Goal: Task Accomplishment & Management: Use online tool/utility

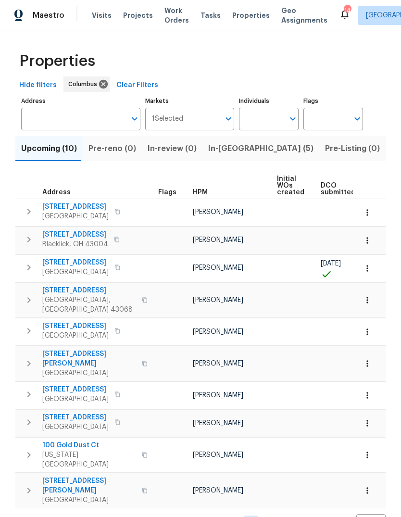
click at [223, 151] on span "In-reno (5)" at bounding box center [260, 148] width 105 height 13
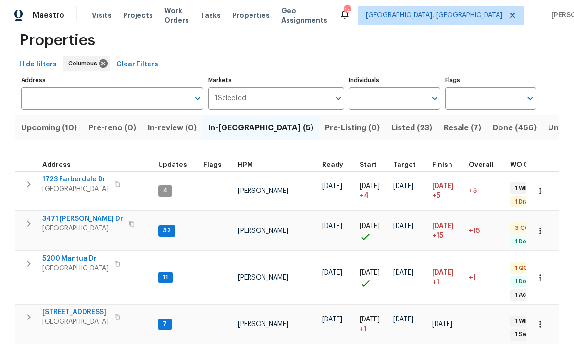
scroll to position [20, 0]
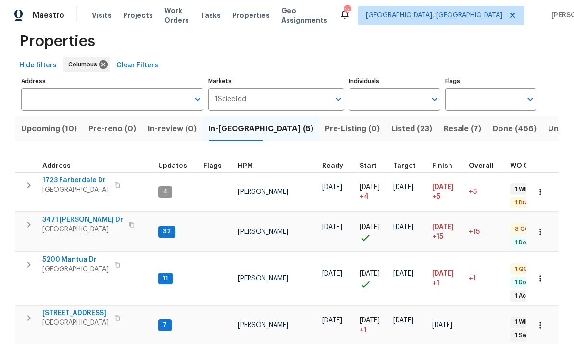
click at [401, 164] on span "Finish" at bounding box center [442, 166] width 20 height 7
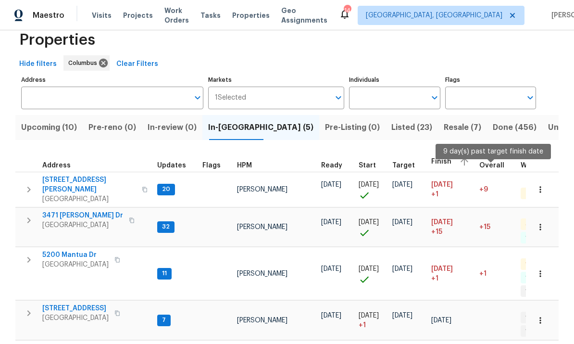
scroll to position [21, 0]
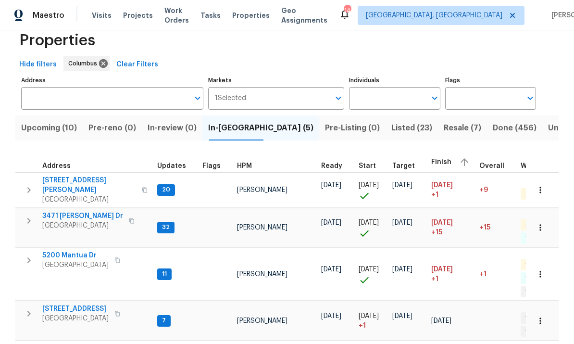
click at [57, 176] on span "[STREET_ADDRESS][PERSON_NAME]" at bounding box center [89, 185] width 94 height 19
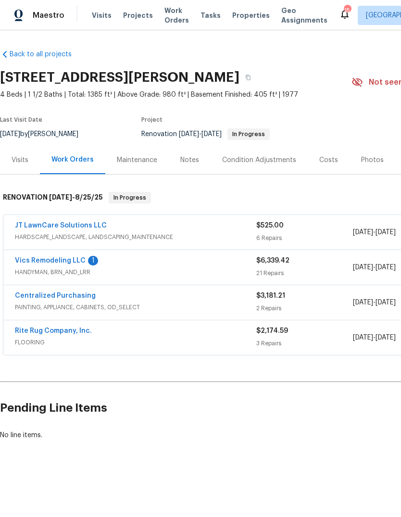
click at [48, 262] on link "Vics Remodeling LLC" at bounding box center [50, 260] width 71 height 7
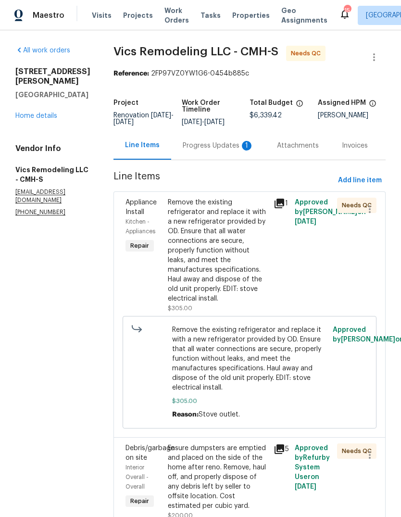
click at [201, 153] on div "Progress Updates 1" at bounding box center [218, 145] width 94 height 28
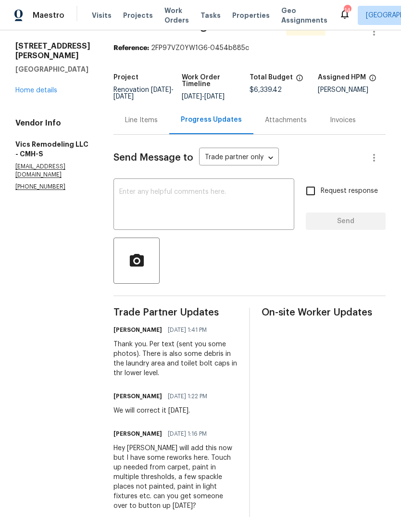
scroll to position [27, 0]
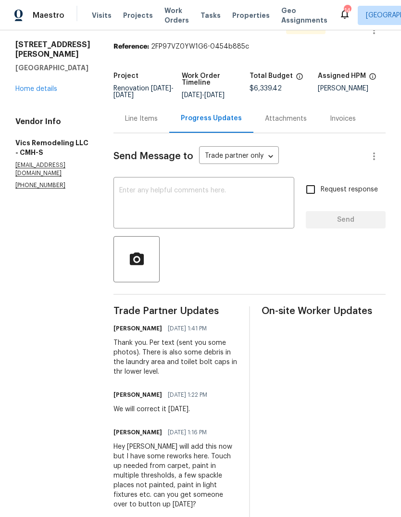
click at [128, 120] on div "Line Items" at bounding box center [141, 119] width 33 height 10
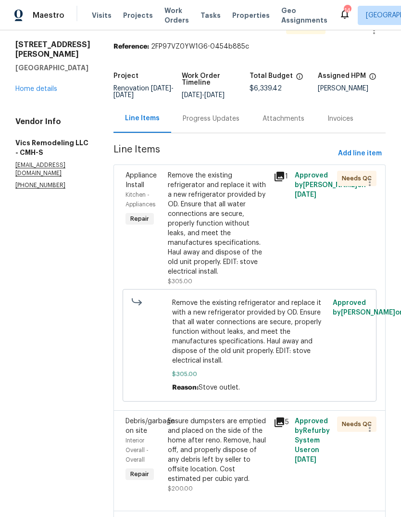
click at [191, 218] on div "Remove the existing refrigerator and replace it with a new refrigerator provide…" at bounding box center [218, 224] width 100 height 106
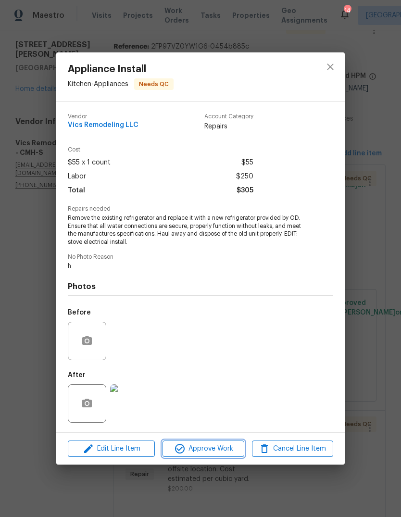
click at [188, 452] on span "Approve Work" at bounding box center [203, 449] width 76 height 12
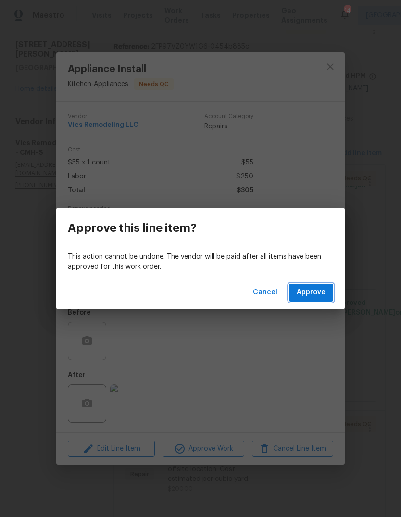
click at [298, 292] on button "Approve" at bounding box center [311, 293] width 44 height 18
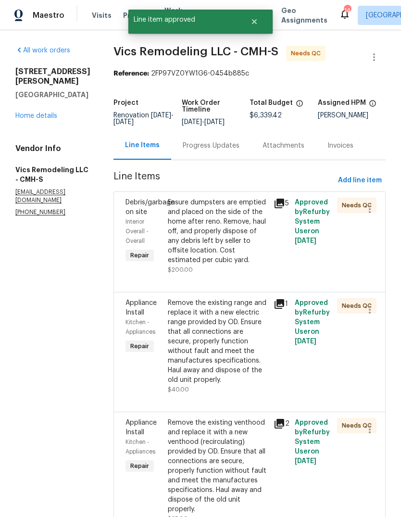
click at [188, 268] on div "Ensure dumpsters are emptied and placed on the side of the home after reno. Rem…" at bounding box center [218, 236] width 100 height 77
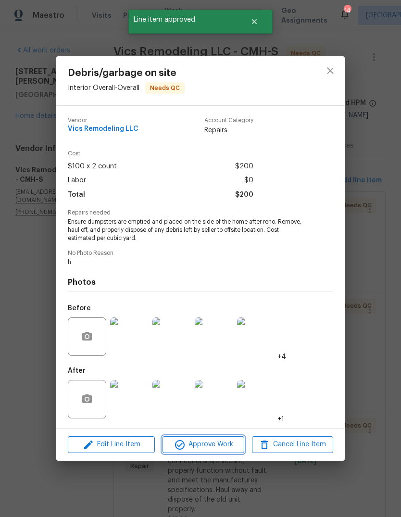
click at [198, 453] on button "Approve Work" at bounding box center [203, 444] width 81 height 17
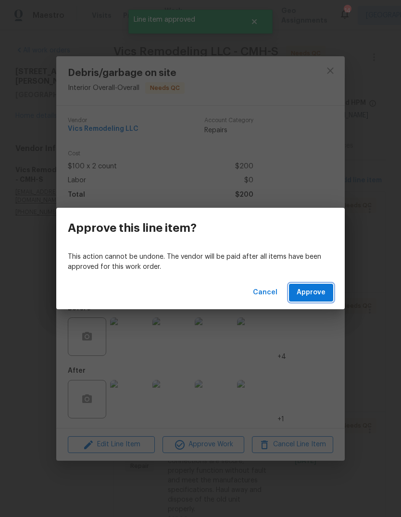
click at [307, 297] on span "Approve" at bounding box center [311, 293] width 29 height 12
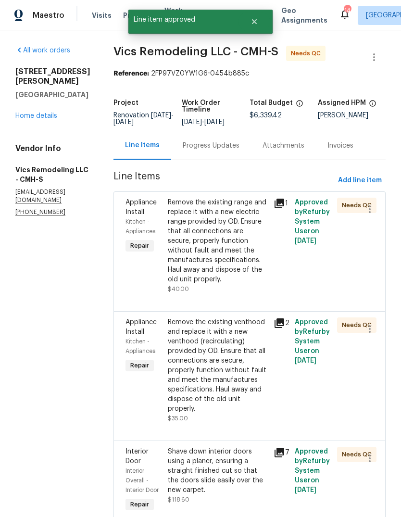
click at [197, 234] on div "Remove the existing range and replace it with a new electric range provided by …" at bounding box center [218, 241] width 100 height 87
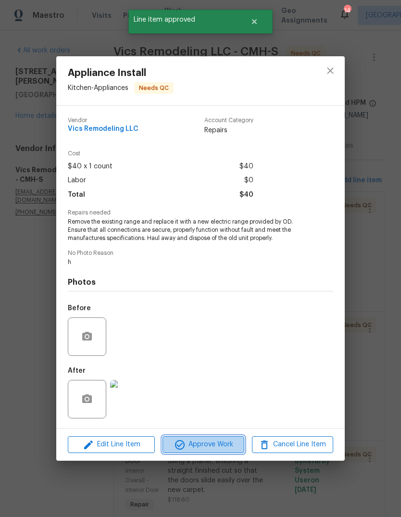
click at [200, 443] on span "Approve Work" at bounding box center [203, 445] width 76 height 12
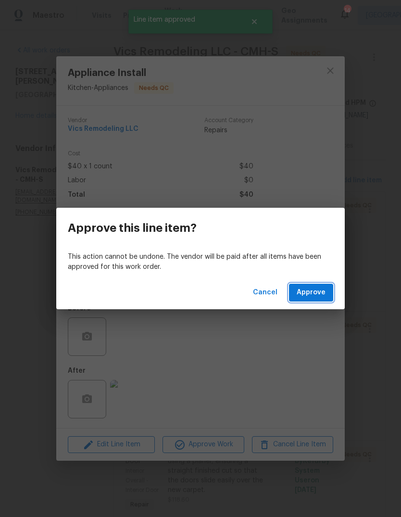
click at [304, 300] on button "Approve" at bounding box center [311, 293] width 44 height 18
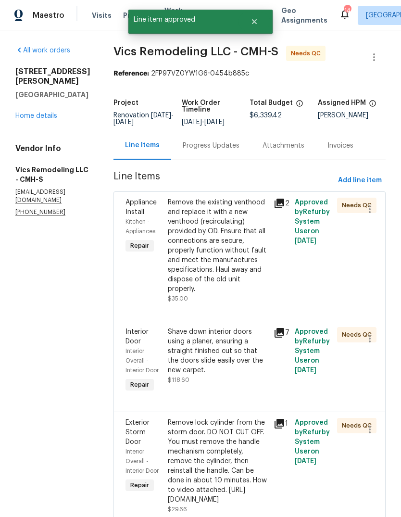
click at [195, 253] on div "Remove the existing venthood and replace it with a new venthood (recirculating)…" at bounding box center [218, 246] width 100 height 96
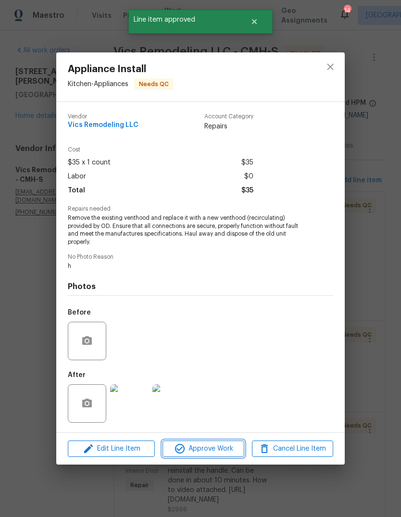
click at [205, 446] on span "Approve Work" at bounding box center [203, 449] width 76 height 12
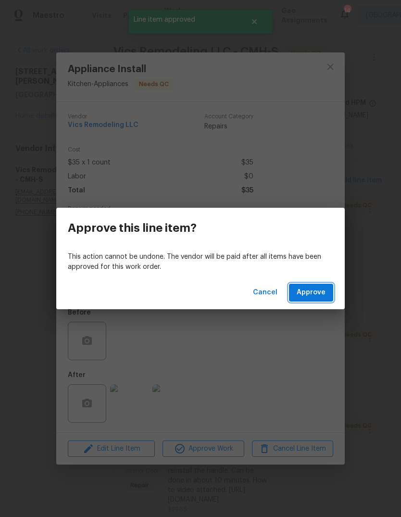
click at [307, 287] on span "Approve" at bounding box center [311, 293] width 29 height 12
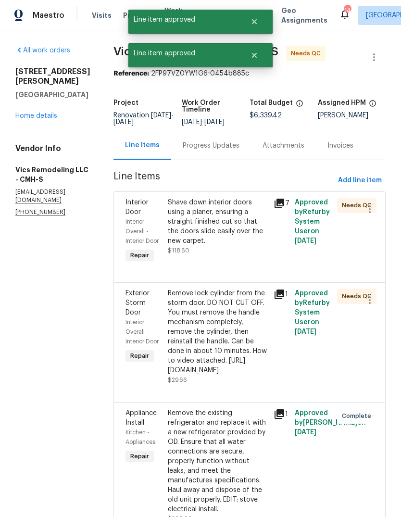
click at [186, 232] on div "Shave down interior doors using a planer, ensuring a straight finished cut so t…" at bounding box center [218, 222] width 100 height 48
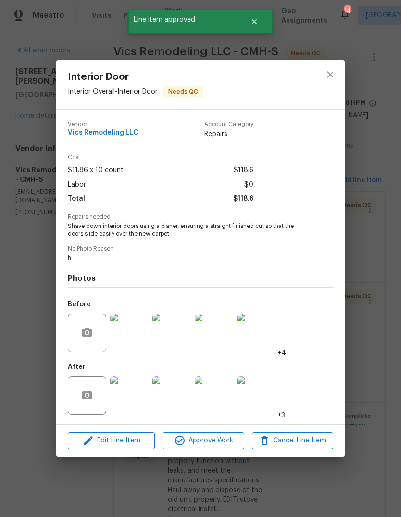
click at [193, 442] on span "Approve Work" at bounding box center [203, 441] width 76 height 12
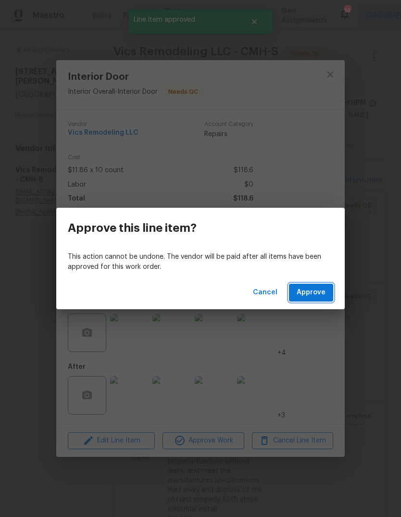
click at [307, 291] on span "Approve" at bounding box center [311, 293] width 29 height 12
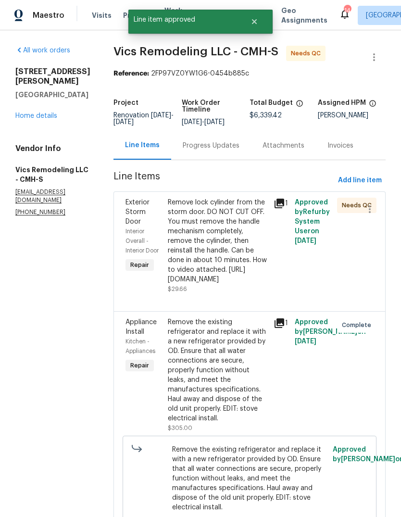
click at [185, 260] on div "Remove lock cylinder from the storm door. DO NOT CUT OFF. You must remove the h…" at bounding box center [218, 241] width 100 height 87
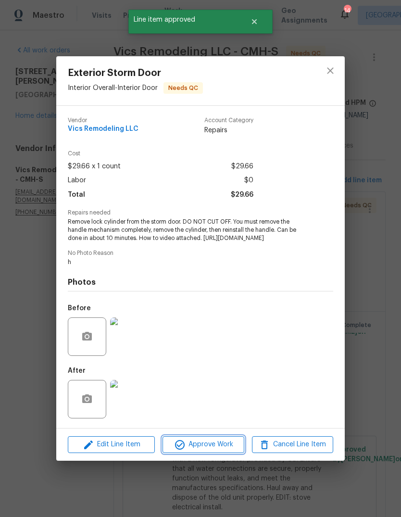
click at [189, 451] on span "Approve Work" at bounding box center [203, 445] width 76 height 12
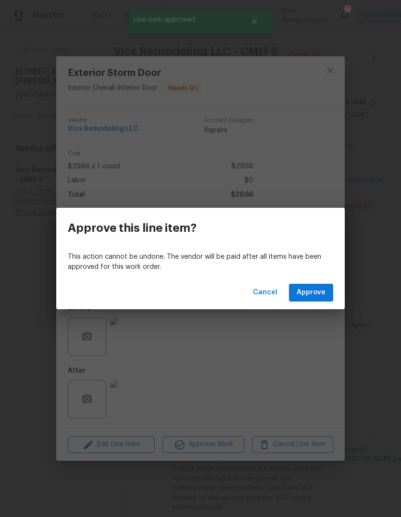
click at [304, 285] on button "Approve" at bounding box center [311, 293] width 44 height 18
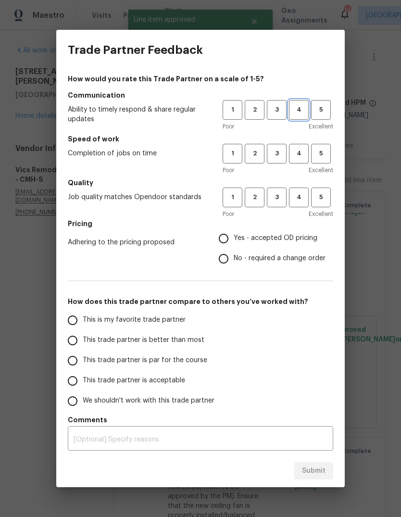
click at [292, 114] on span "4" at bounding box center [299, 109] width 18 height 11
click at [292, 153] on span "4" at bounding box center [299, 153] width 18 height 11
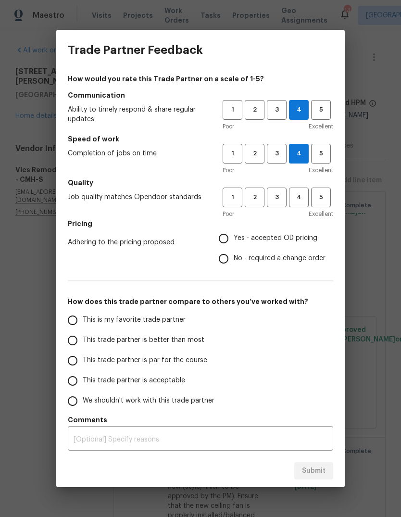
click at [223, 237] on input "Yes - accepted OD pricing" at bounding box center [224, 238] width 20 height 20
radio input "true"
click at [71, 345] on input "This trade partner is better than most" at bounding box center [73, 340] width 20 height 20
click at [221, 448] on div "x ​" at bounding box center [200, 440] width 265 height 22
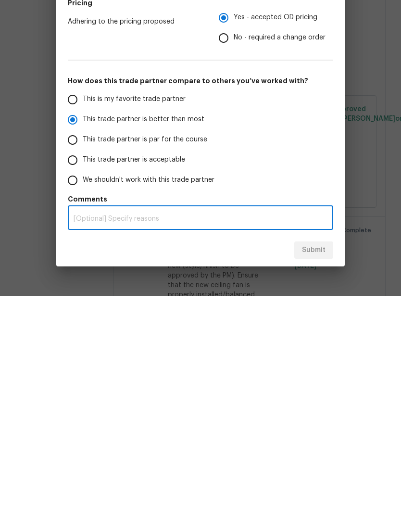
scroll to position [36, 0]
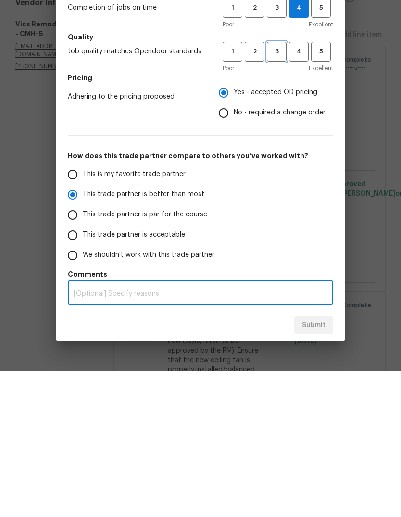
click at [283, 192] on span "3" at bounding box center [277, 197] width 18 height 11
radio input "true"
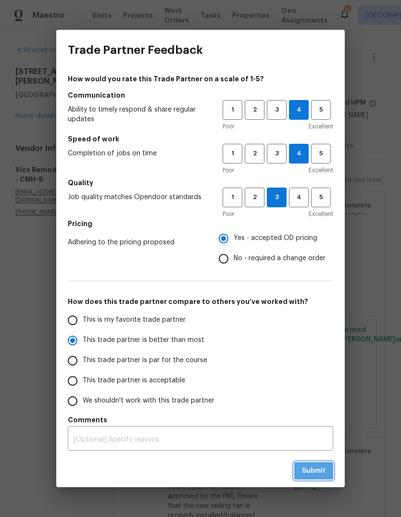
click at [306, 474] on span "Submit" at bounding box center [314, 471] width 24 height 12
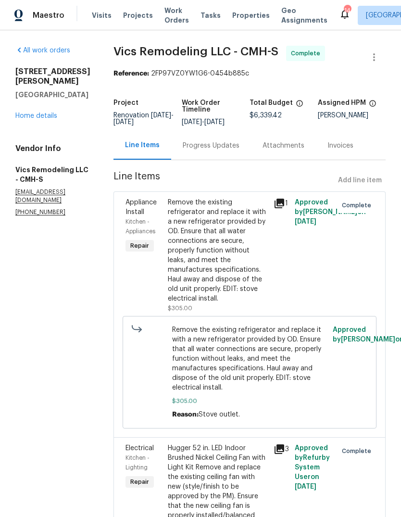
radio input "false"
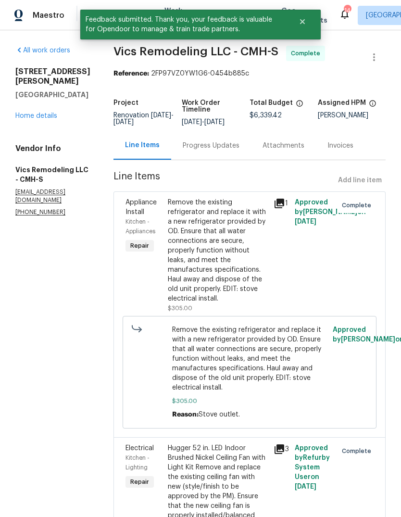
click at [29, 113] on link "Home details" at bounding box center [36, 116] width 42 height 7
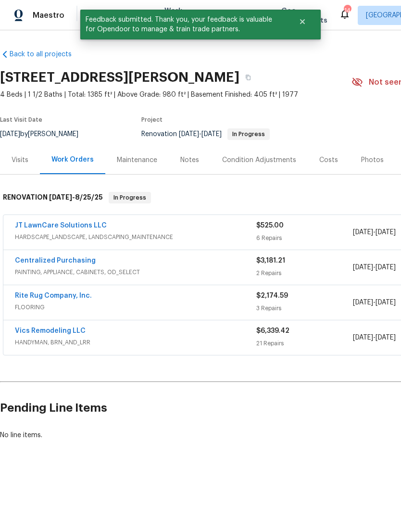
click at [56, 224] on link "JT LawnCare Solutions LLC" at bounding box center [61, 225] width 92 height 7
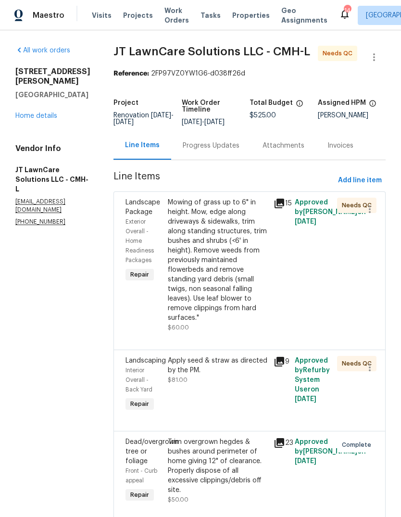
click at [208, 160] on div "Progress Updates" at bounding box center [211, 145] width 80 height 28
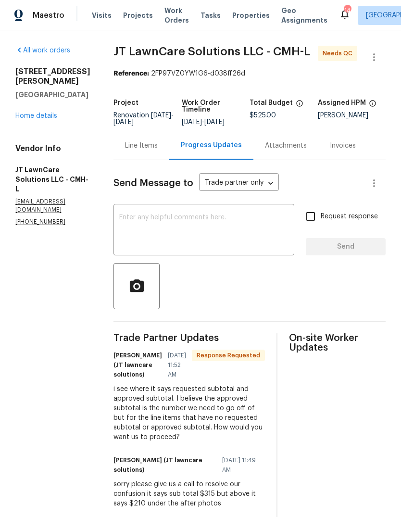
click at [161, 131] on div "Line Items" at bounding box center [142, 145] width 56 height 28
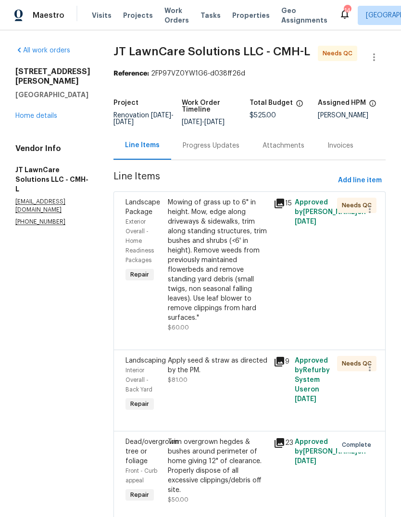
click at [205, 141] on div "Progress Updates" at bounding box center [211, 146] width 57 height 10
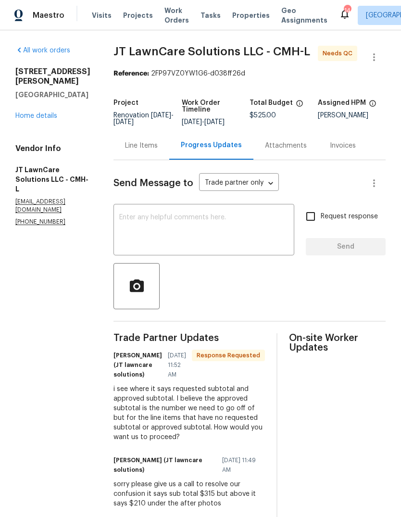
click at [180, 239] on textarea at bounding box center [203, 231] width 169 height 34
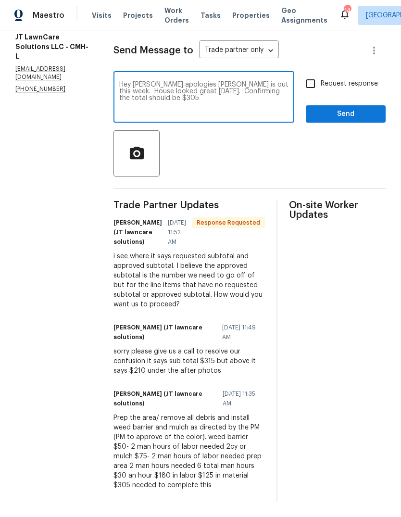
scroll to position [136, 0]
type textarea "Hey [PERSON_NAME] apologies [PERSON_NAME] is out this week. House looked great …"
click at [314, 87] on input "Request response" at bounding box center [311, 84] width 20 height 20
checkbox input "true"
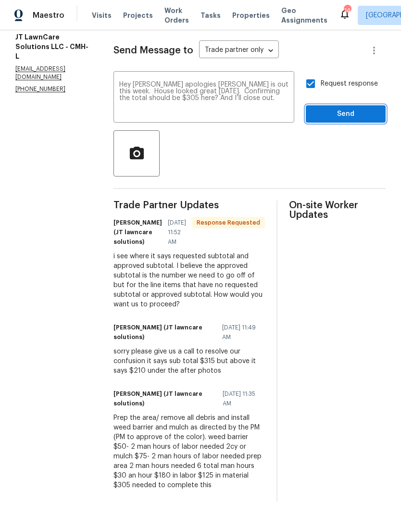
click at [344, 123] on button "Send" at bounding box center [346, 114] width 80 height 18
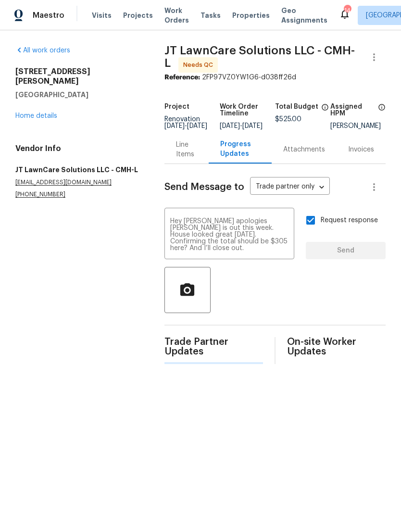
scroll to position [0, 0]
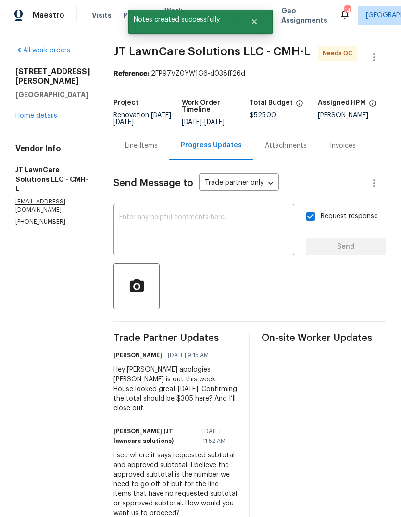
click at [27, 113] on link "Home details" at bounding box center [36, 116] width 42 height 7
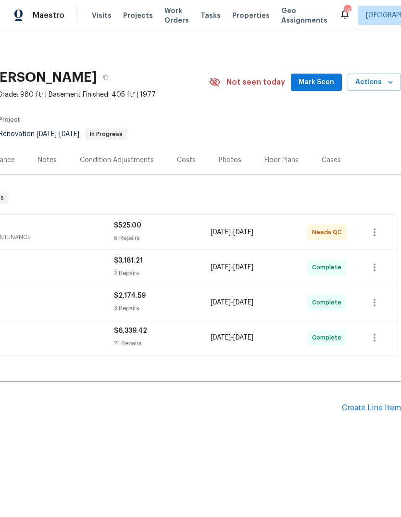
scroll to position [0, 142]
click at [47, 155] on div "Notes" at bounding box center [47, 160] width 19 height 10
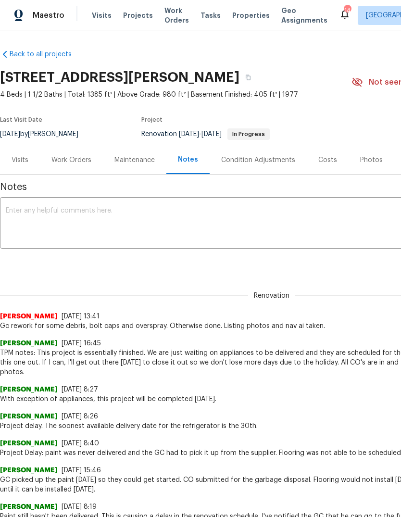
click at [48, 215] on textarea at bounding box center [272, 224] width 532 height 34
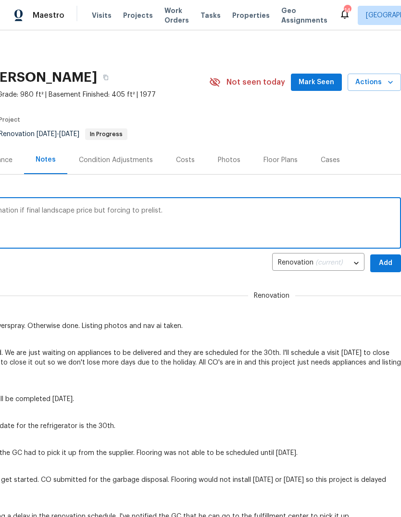
scroll to position [0, 142]
type textarea "Gc reworks completed. Waiting in confirmation if final landscape price but forc…"
click at [383, 263] on span "Add" at bounding box center [385, 263] width 15 height 12
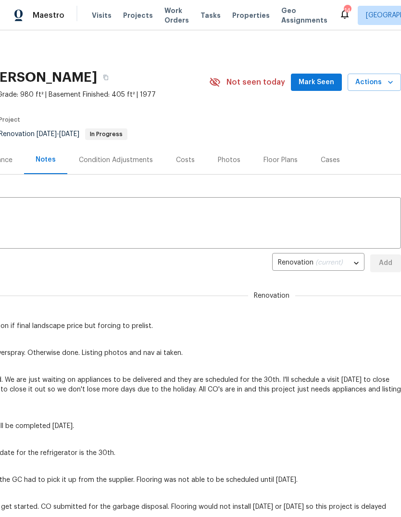
click at [370, 83] on span "Actions" at bounding box center [374, 82] width 38 height 12
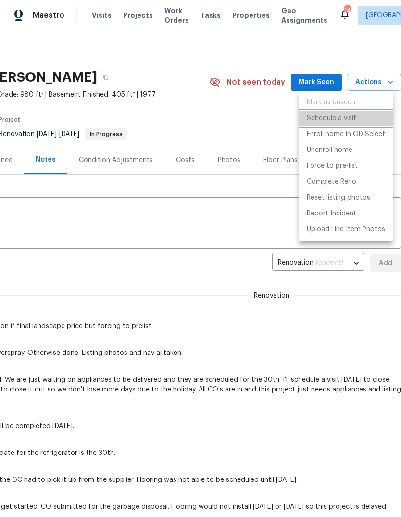
click at [346, 116] on p "Schedule a visit" at bounding box center [332, 119] width 50 height 10
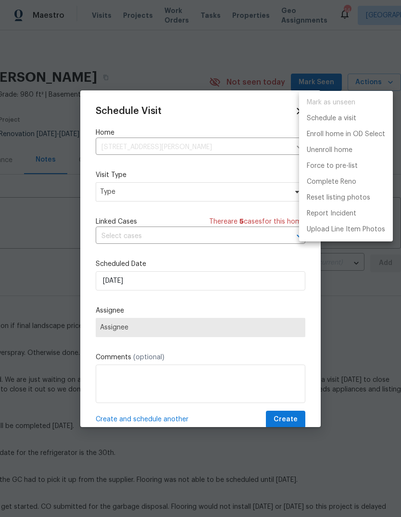
click at [107, 192] on div at bounding box center [200, 258] width 401 height 517
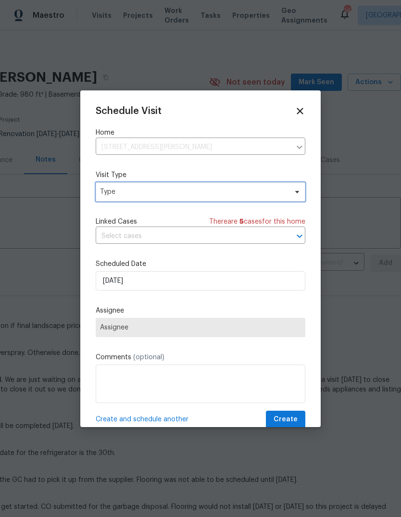
click at [110, 195] on span "Type" at bounding box center [193, 192] width 187 height 10
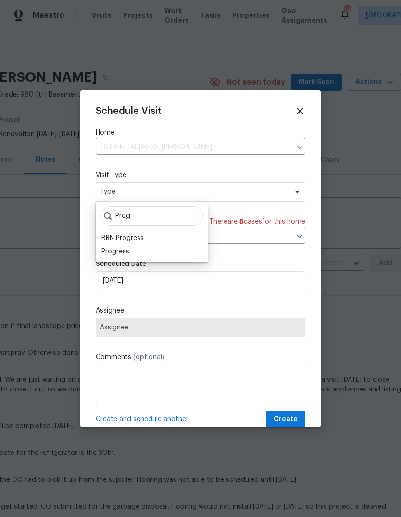
type input "Prog"
click at [104, 251] on div "Progress" at bounding box center [115, 252] width 28 height 10
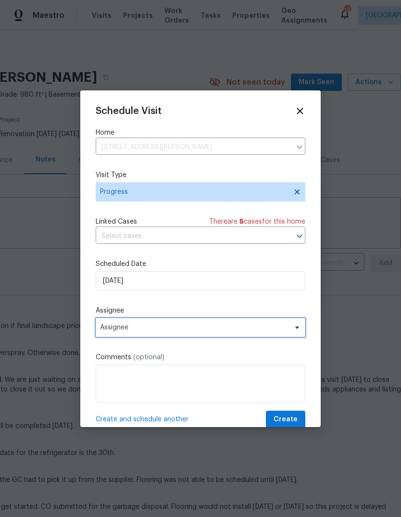
click at [112, 331] on span "Assignee" at bounding box center [194, 328] width 189 height 8
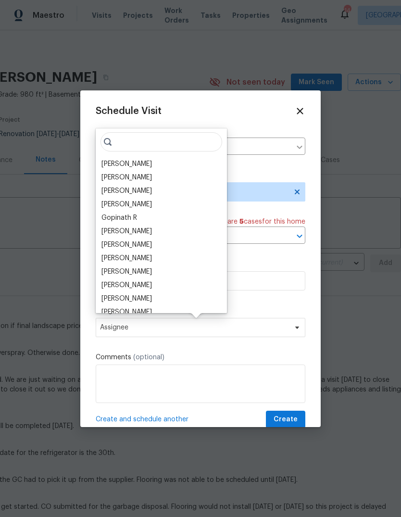
click at [109, 233] on div "[PERSON_NAME]" at bounding box center [126, 232] width 50 height 10
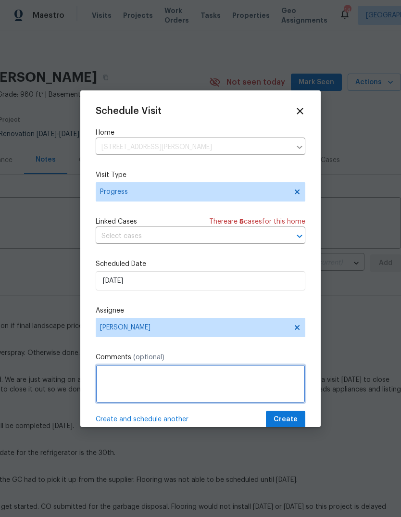
click at [124, 383] on textarea at bounding box center [201, 384] width 210 height 38
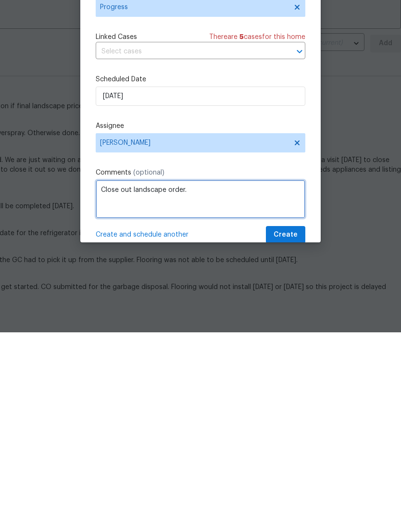
type textarea "Close out landscape order."
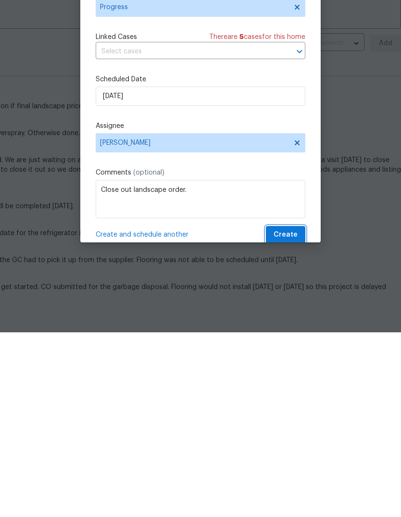
click at [289, 414] on span "Create" at bounding box center [286, 420] width 24 height 12
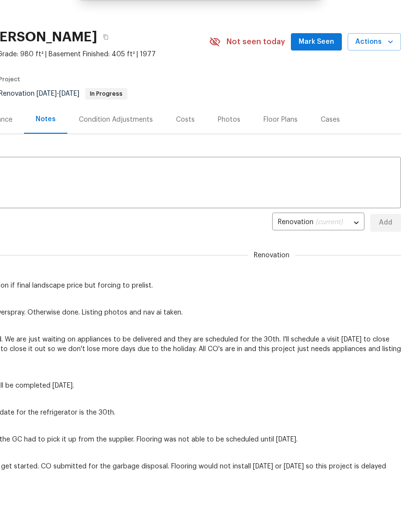
scroll to position [0, 0]
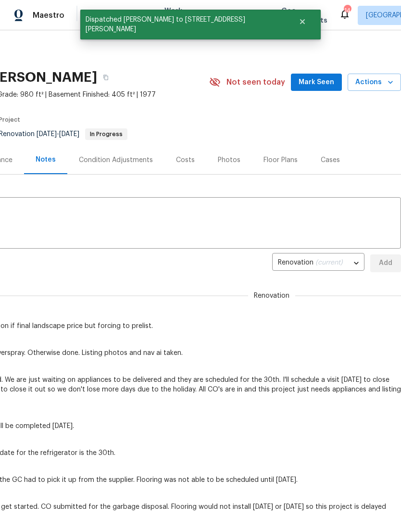
click at [379, 70] on div "[STREET_ADDRESS][PERSON_NAME] 4 Beds | 1 1/2 Baths | Total: 1385 ft² | Above Gr…" at bounding box center [129, 82] width 543 height 35
click at [377, 76] on button "Actions" at bounding box center [374, 83] width 53 height 18
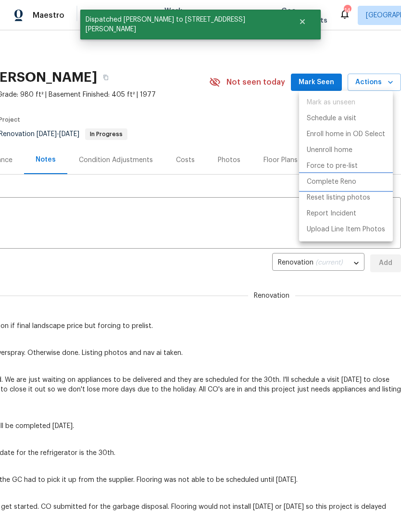
click at [352, 178] on p "Complete Reno" at bounding box center [332, 182] width 50 height 10
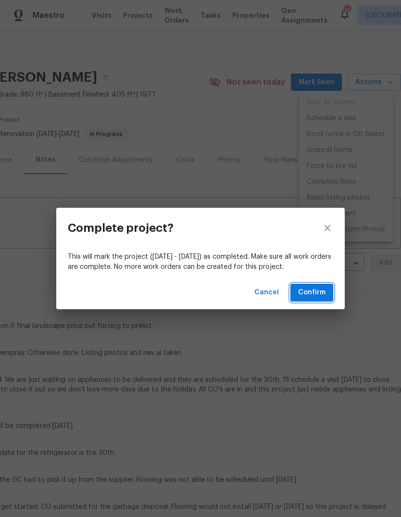
click at [323, 295] on span "Confirm" at bounding box center [311, 293] width 27 height 12
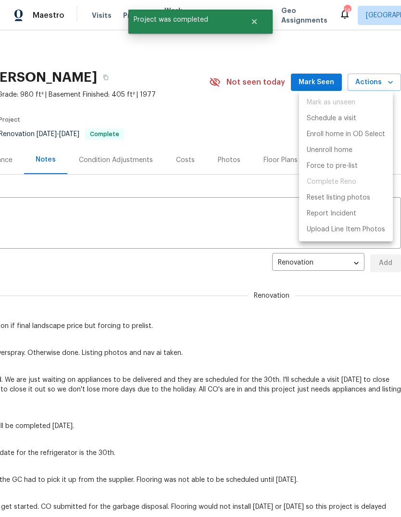
click at [330, 318] on div at bounding box center [200, 258] width 401 height 517
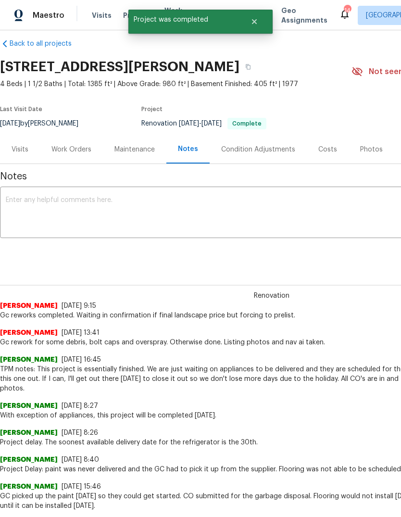
scroll to position [11, 0]
click at [363, 154] on div "Photos" at bounding box center [371, 150] width 23 height 10
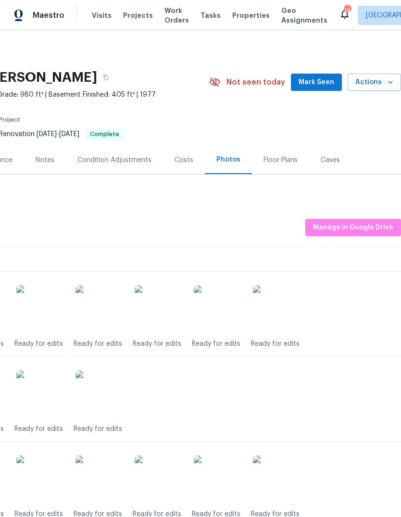
scroll to position [0, 142]
click at [363, 225] on span "Manage in Google Drive" at bounding box center [353, 228] width 80 height 12
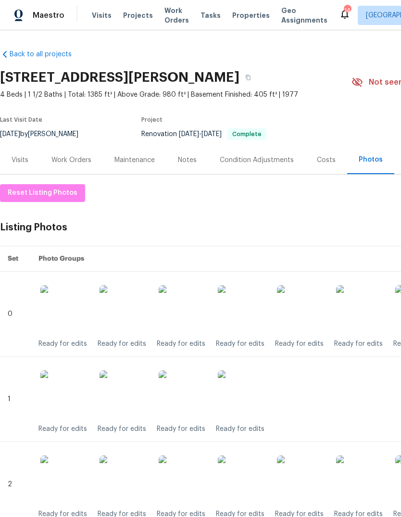
scroll to position [0, 0]
click at [237, 17] on span "Properties" at bounding box center [251, 16] width 38 height 10
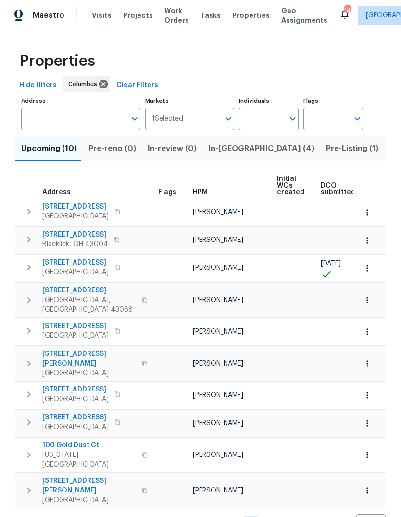
click at [228, 151] on span "In-[GEOGRAPHIC_DATA] (4)" at bounding box center [261, 148] width 106 height 13
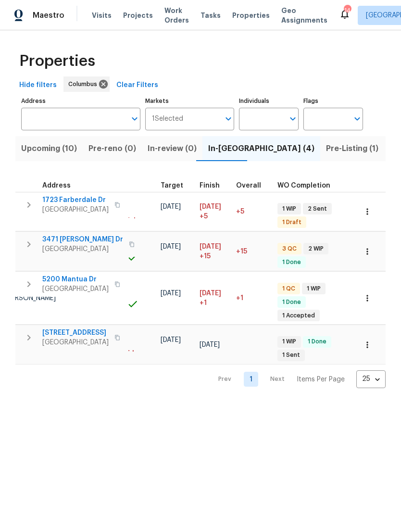
scroll to position [0, 229]
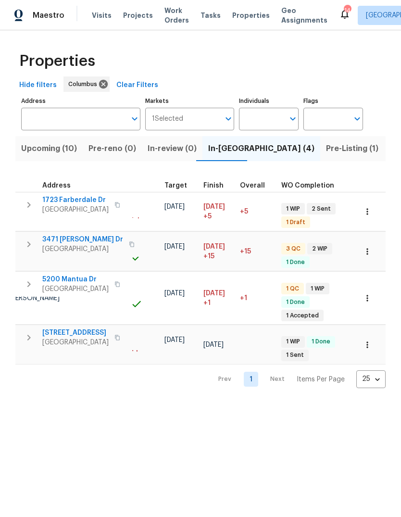
click at [209, 182] on span "Finish" at bounding box center [213, 185] width 20 height 7
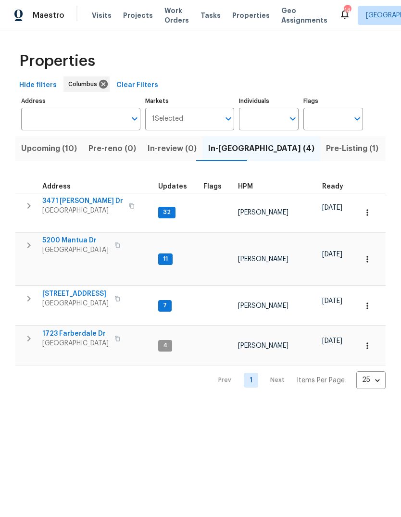
click at [30, 207] on icon "button" at bounding box center [28, 206] width 3 height 6
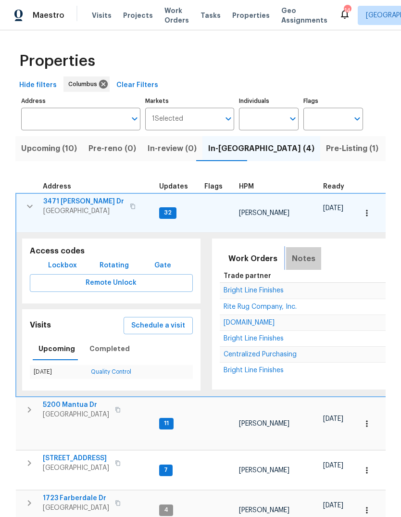
click at [301, 252] on span "Notes" at bounding box center [304, 258] width 24 height 13
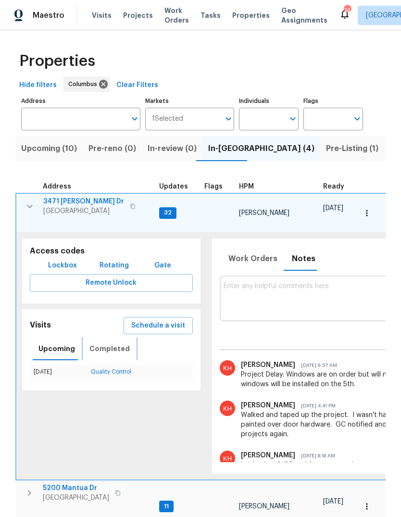
click at [96, 343] on span "Completed" at bounding box center [109, 349] width 40 height 12
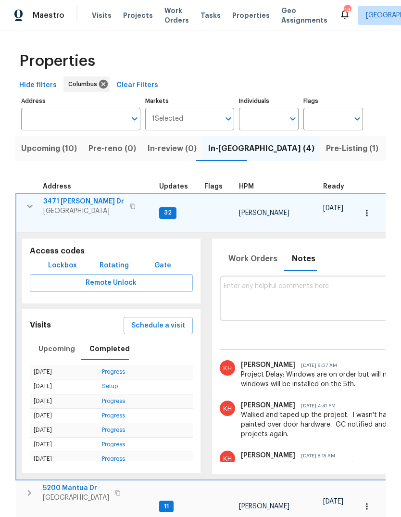
click at [149, 320] on span "Schedule a visit" at bounding box center [158, 326] width 54 height 12
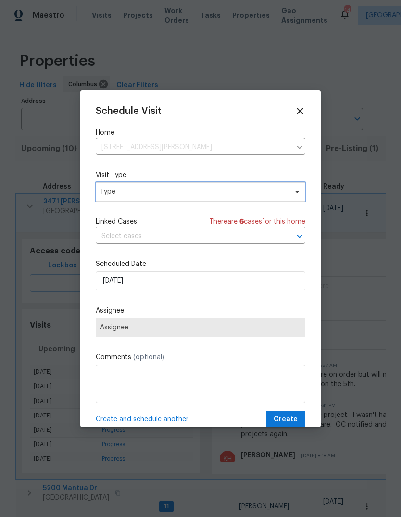
click at [119, 196] on span "Type" at bounding box center [193, 192] width 187 height 10
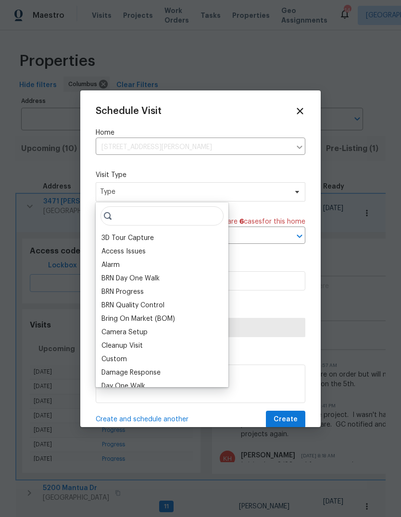
type input "P"
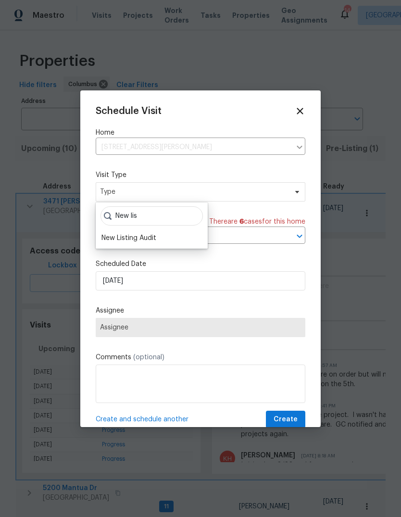
type input "New lis"
click at [122, 238] on div "New Listing Audit" at bounding box center [128, 238] width 55 height 10
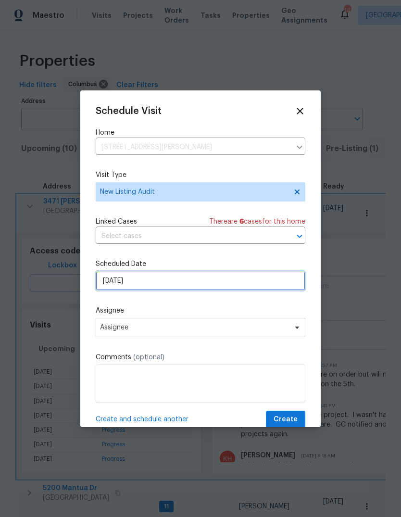
click at [114, 284] on input "[DATE]" at bounding box center [201, 280] width 210 height 19
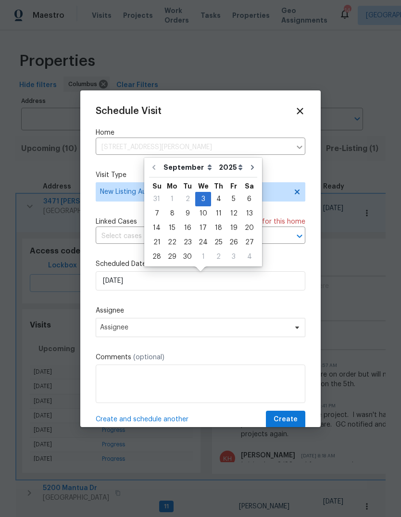
click at [115, 316] on label "Assignee" at bounding box center [201, 311] width 210 height 10
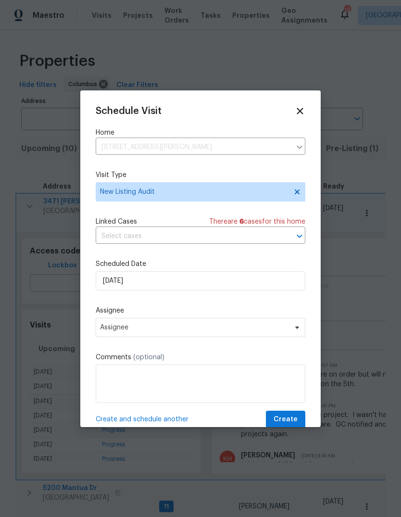
click at [114, 316] on label "Assignee" at bounding box center [201, 311] width 210 height 10
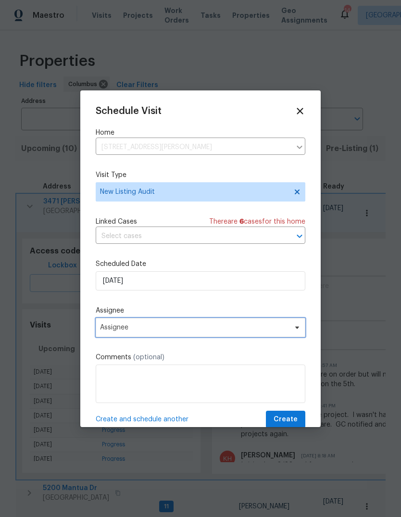
click at [119, 329] on span "Assignee" at bounding box center [194, 328] width 189 height 8
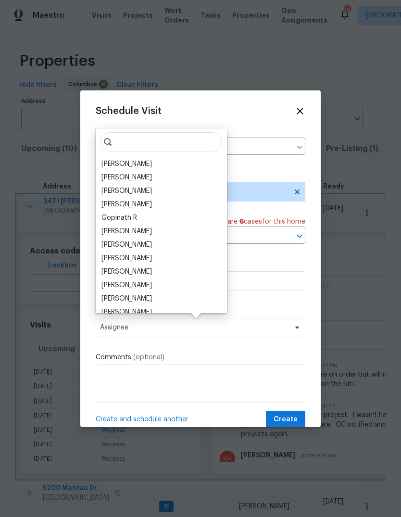
click at [109, 231] on div "[PERSON_NAME]" at bounding box center [126, 232] width 50 height 10
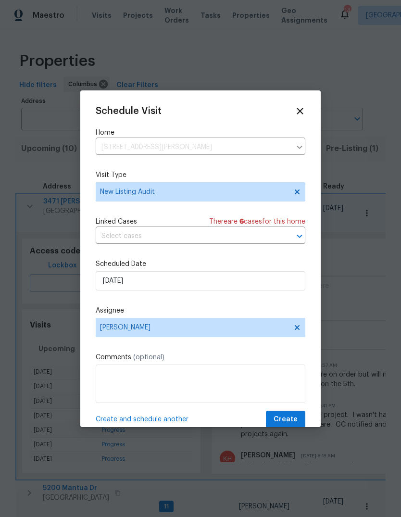
click at [275, 414] on button "Create" at bounding box center [285, 420] width 39 height 18
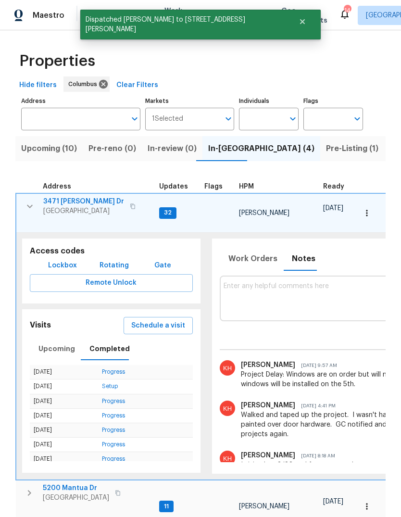
click at [32, 208] on icon "button" at bounding box center [30, 207] width 12 height 12
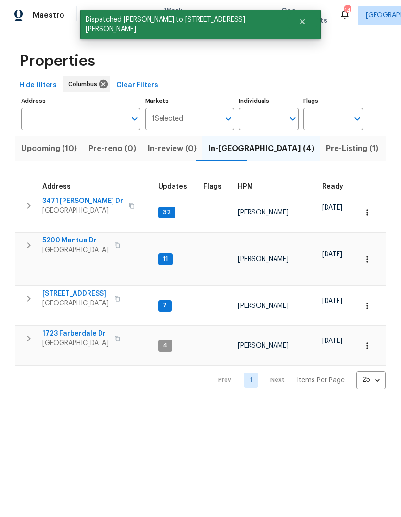
click at [25, 240] on icon "button" at bounding box center [29, 246] width 12 height 12
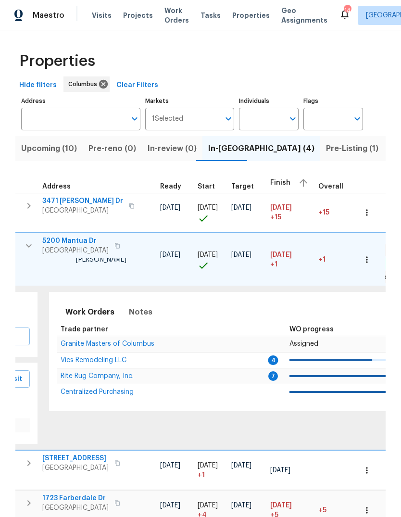
scroll to position [8, 164]
click at [133, 305] on span "Notes" at bounding box center [140, 311] width 24 height 13
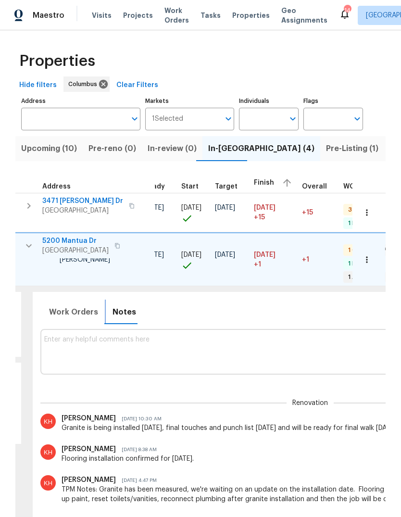
scroll to position [0, 0]
click at [92, 336] on textarea at bounding box center [310, 352] width 532 height 32
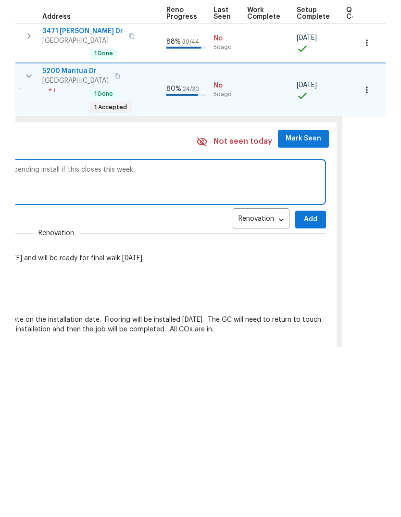
scroll to position [8, 433]
type textarea "Granite is delayed. Pending install. No one will be in market [DATE] so pending…"
click at [303, 383] on span "Add" at bounding box center [310, 389] width 15 height 12
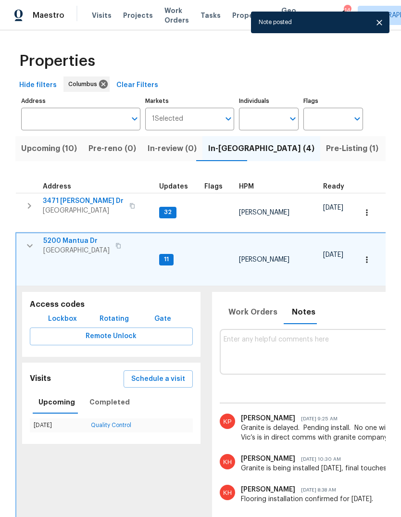
scroll to position [8, 0]
click at [101, 396] on span "Completed" at bounding box center [109, 402] width 40 height 12
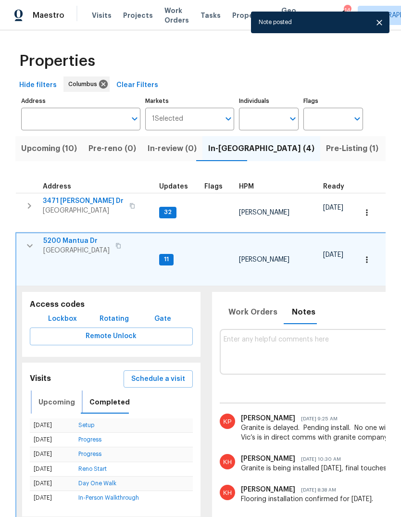
click at [52, 396] on span "Upcoming" at bounding box center [56, 402] width 37 height 12
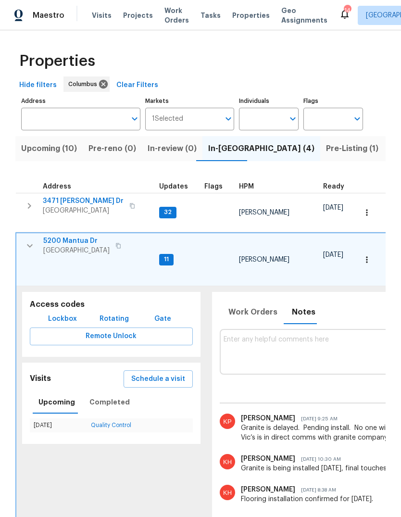
click at [152, 373] on span "Schedule a visit" at bounding box center [158, 379] width 54 height 12
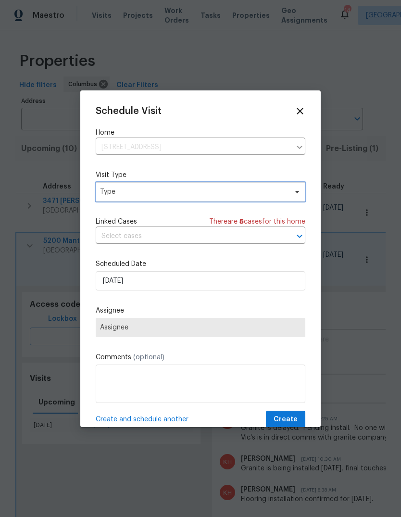
click at [124, 192] on span "Type" at bounding box center [193, 192] width 187 height 10
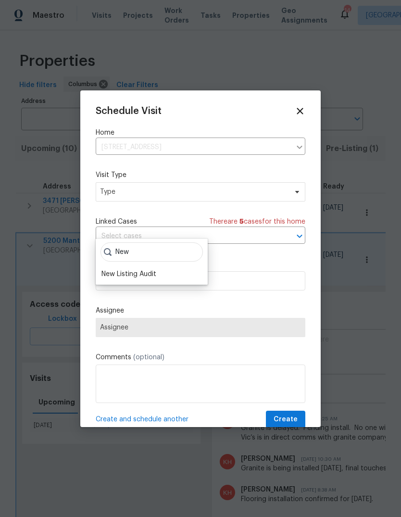
type input "New"
click at [119, 269] on div "New Listing Audit" at bounding box center [128, 274] width 55 height 10
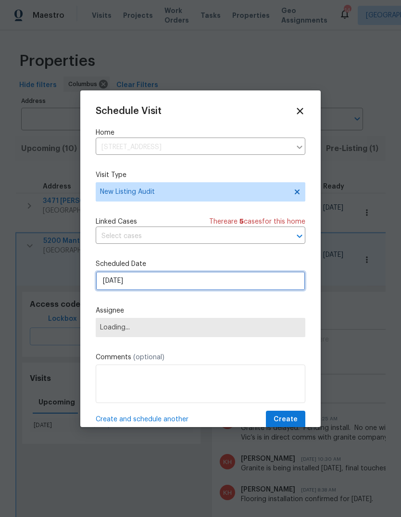
click at [108, 289] on input "[DATE]" at bounding box center [201, 280] width 210 height 19
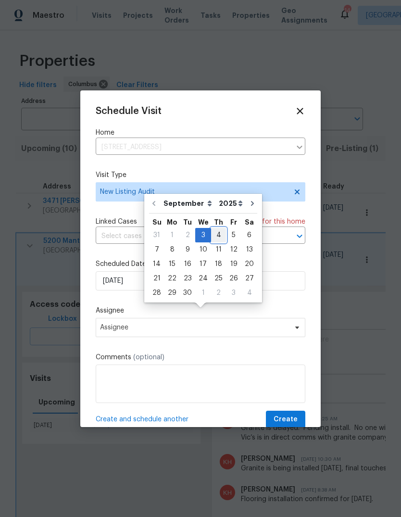
click at [215, 228] on div "4" at bounding box center [218, 234] width 15 height 13
type input "[DATE]"
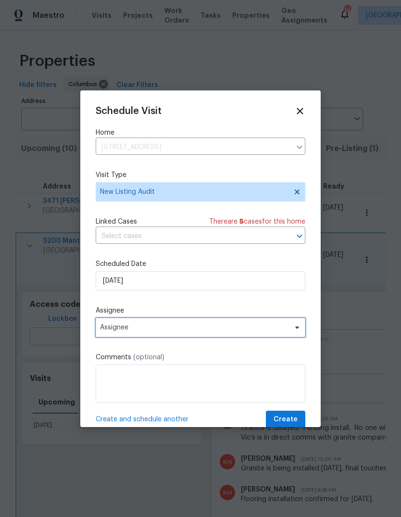
click at [112, 326] on span "Assignee" at bounding box center [194, 328] width 189 height 8
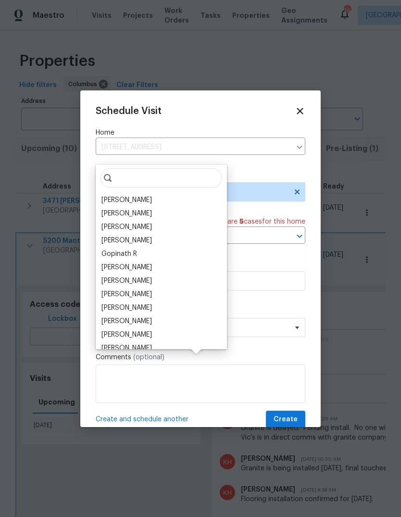
click at [111, 263] on div "[PERSON_NAME]" at bounding box center [126, 268] width 50 height 10
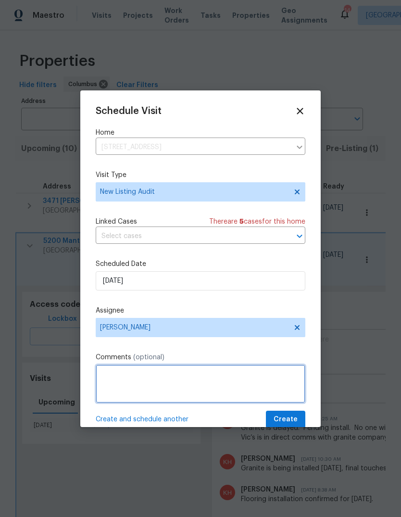
click at [123, 376] on textarea at bounding box center [201, 384] width 210 height 38
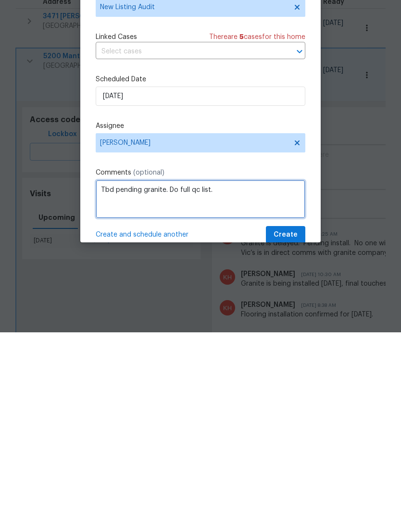
type textarea "Tbd pending granite. Do full qc list."
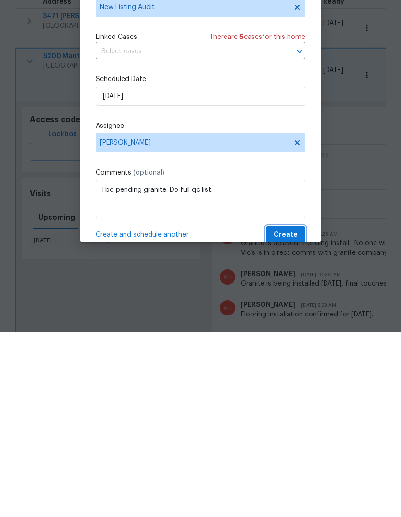
click at [289, 414] on span "Create" at bounding box center [286, 420] width 24 height 12
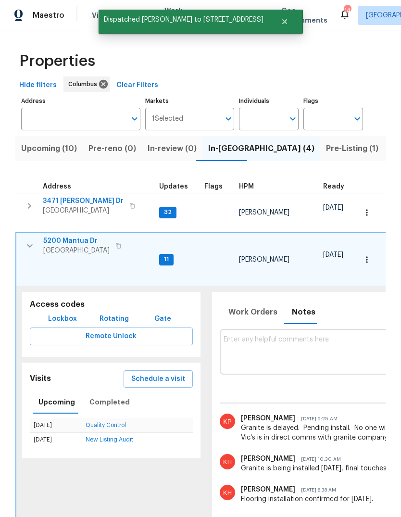
click at [28, 240] on icon "button" at bounding box center [30, 246] width 12 height 12
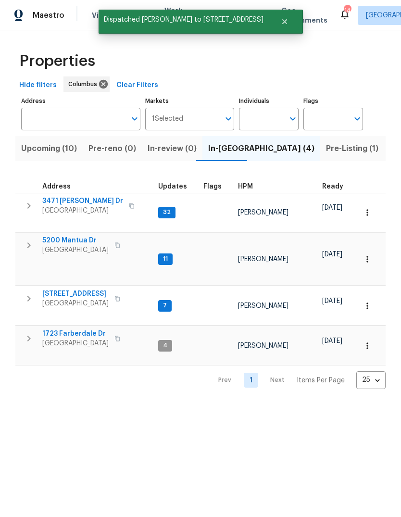
scroll to position [0, 0]
click at [26, 293] on icon "button" at bounding box center [29, 299] width 12 height 12
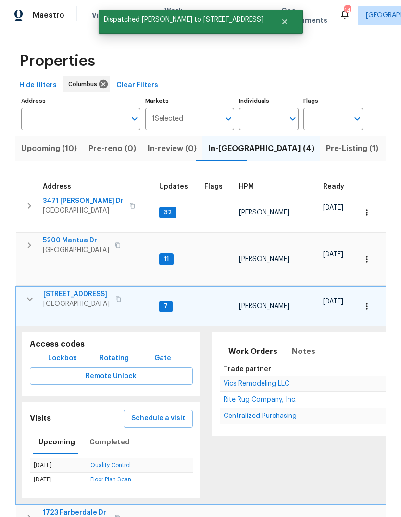
click at [29, 242] on icon "button" at bounding box center [29, 245] width 3 height 6
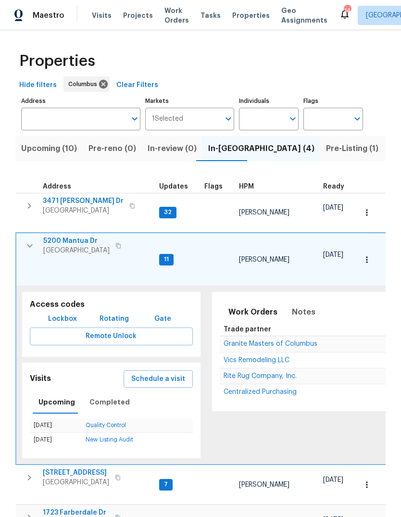
click at [23, 239] on td "[STREET_ADDRESS]" at bounding box center [85, 245] width 139 height 25
click at [33, 240] on icon "button" at bounding box center [30, 246] width 12 height 12
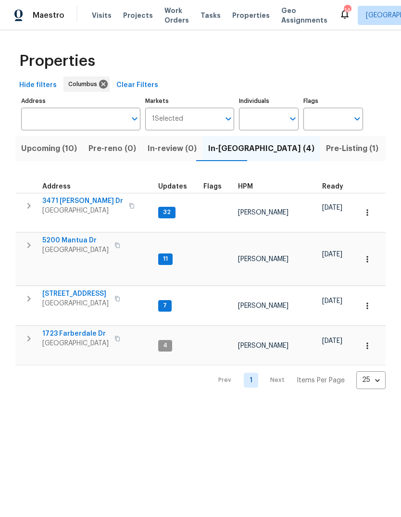
click at [22, 289] on button "button" at bounding box center [28, 298] width 19 height 19
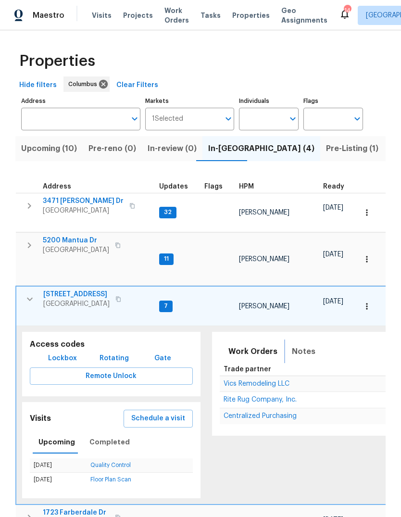
click at [293, 345] on span "Notes" at bounding box center [304, 351] width 24 height 13
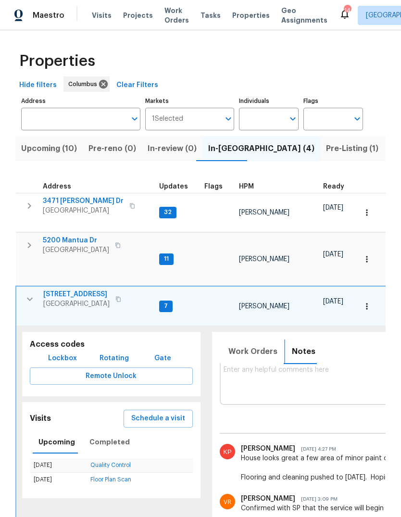
scroll to position [8, 0]
click at [23, 290] on button "button" at bounding box center [29, 299] width 19 height 19
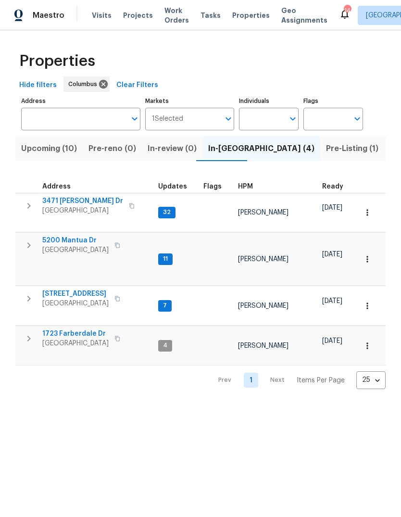
click at [25, 333] on icon "button" at bounding box center [29, 339] width 12 height 12
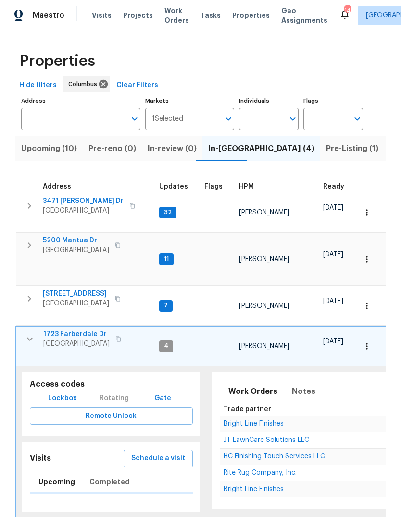
scroll to position [0, 0]
click at [24, 333] on icon "button" at bounding box center [30, 339] width 12 height 12
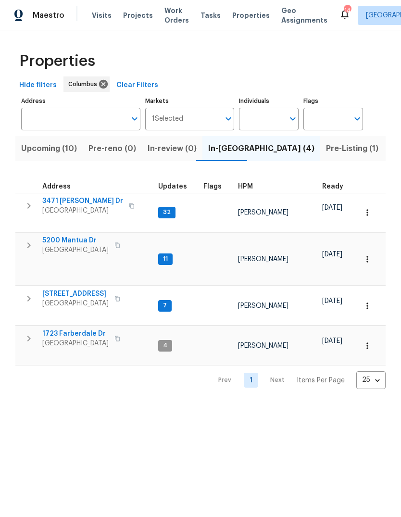
click at [39, 372] on div "Properties Hide filters Columbus Clear Filters Address Address Markets 1 Select…" at bounding box center [200, 217] width 401 height 374
click at [23, 329] on button "button" at bounding box center [28, 338] width 19 height 19
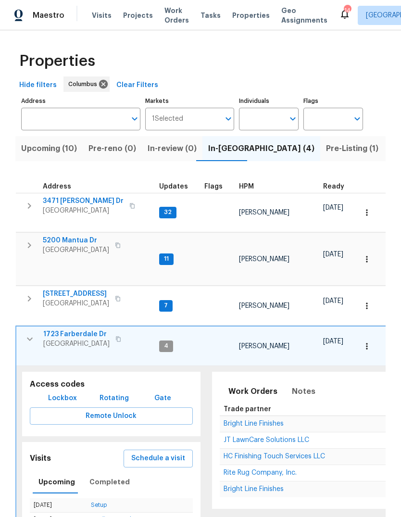
scroll to position [33, 0]
click at [296, 385] on span "Notes" at bounding box center [304, 391] width 24 height 13
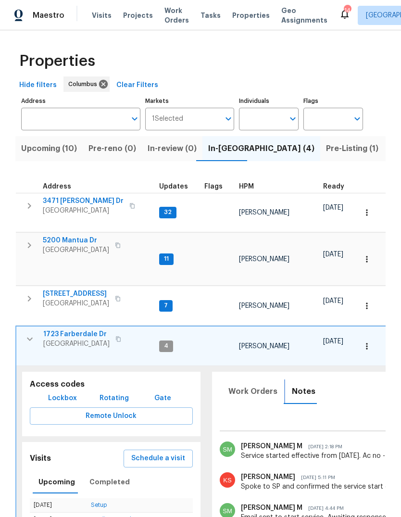
scroll to position [0, 0]
click at [237, 385] on span "Work Orders" at bounding box center [252, 391] width 49 height 13
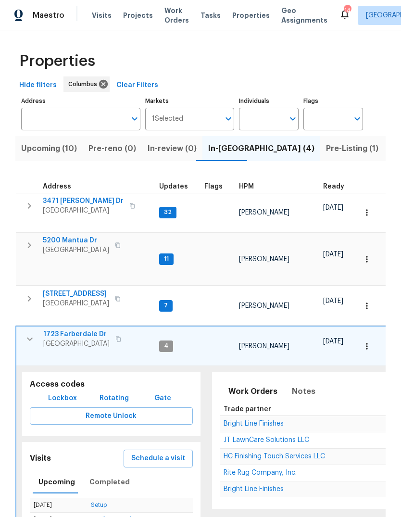
click at [145, 453] on span "Schedule a visit" at bounding box center [158, 459] width 54 height 12
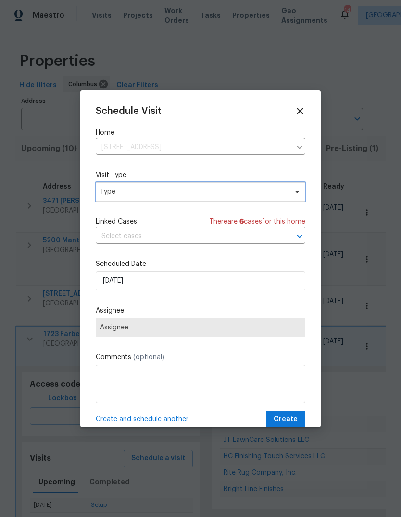
click at [119, 197] on span "Type" at bounding box center [193, 192] width 187 height 10
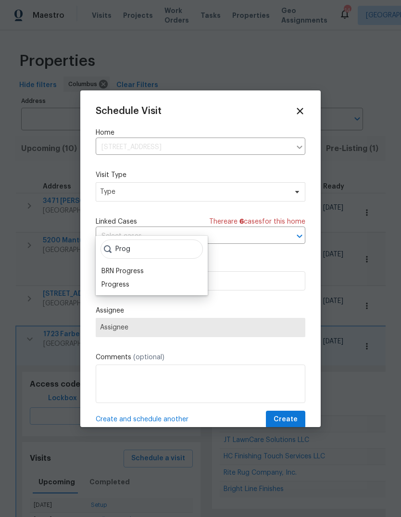
type input "Prog"
click at [112, 280] on div "Progress" at bounding box center [115, 285] width 28 height 10
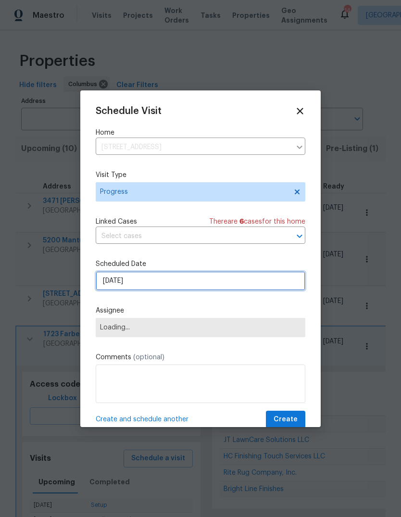
click at [109, 287] on input "[DATE]" at bounding box center [201, 280] width 210 height 19
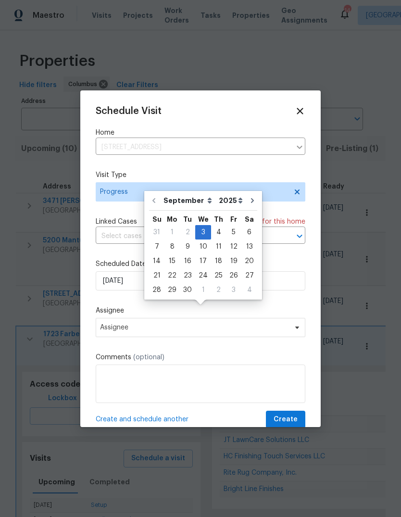
click at [101, 302] on div "Schedule Visit Home [STREET_ADDRESS] ​ Visit Type Progress Linked Cases There a…" at bounding box center [201, 267] width 210 height 323
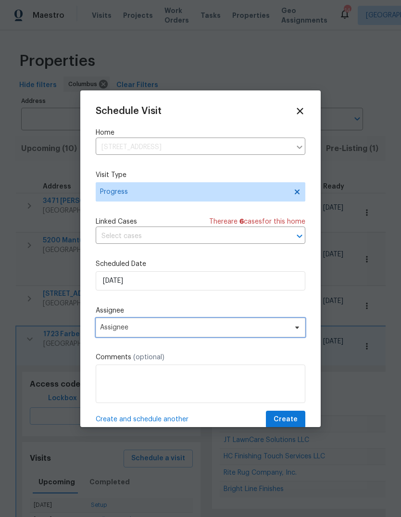
click at [110, 330] on span "Assignee" at bounding box center [194, 328] width 189 height 8
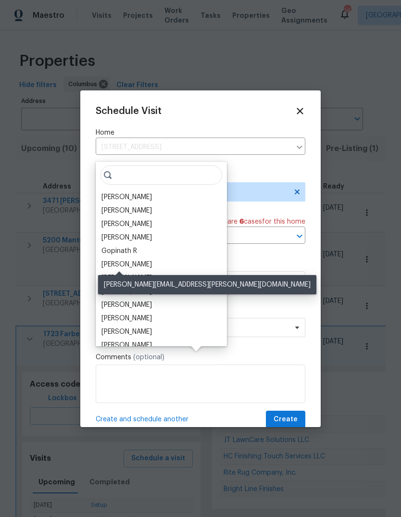
click at [109, 260] on div "[PERSON_NAME]" at bounding box center [126, 265] width 50 height 10
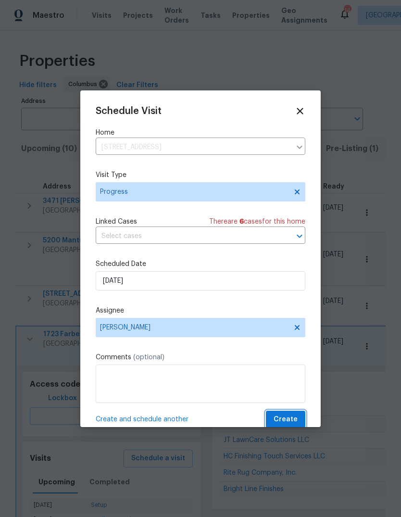
click at [289, 417] on span "Create" at bounding box center [286, 420] width 24 height 12
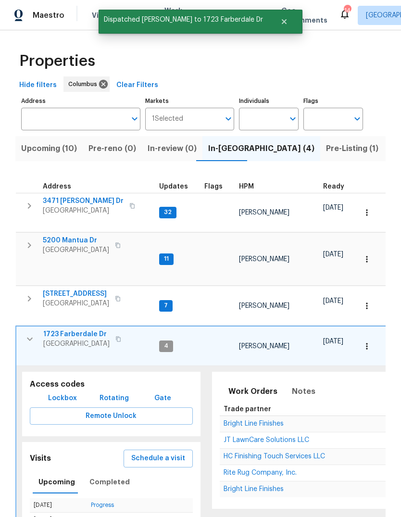
click at [60, 329] on span "1723 Farberdale Dr" at bounding box center [76, 334] width 66 height 10
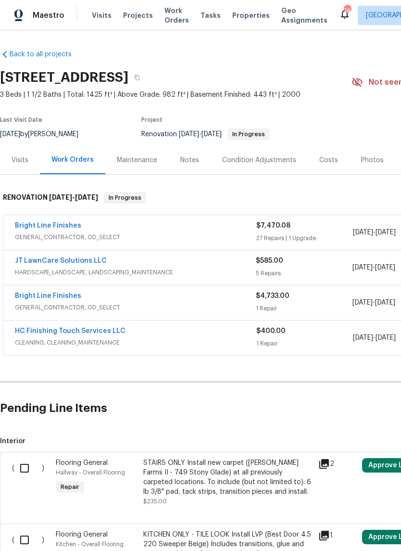
click at [186, 155] on div "Notes" at bounding box center [189, 160] width 19 height 10
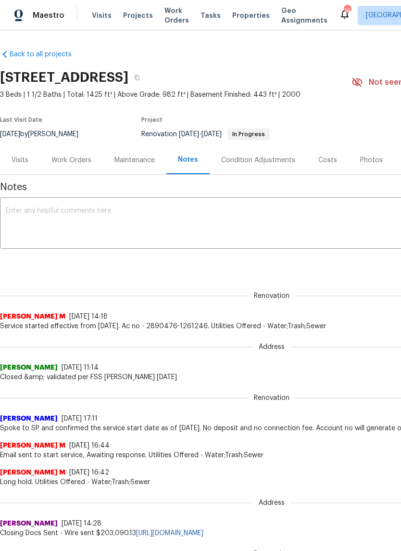
click at [15, 164] on div "Visits" at bounding box center [20, 160] width 17 height 10
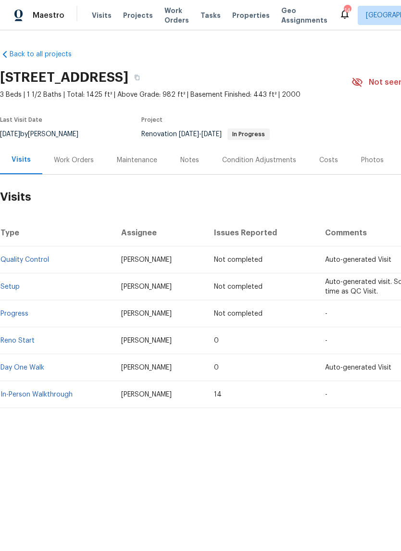
click at [235, 13] on span "Properties" at bounding box center [251, 16] width 38 height 10
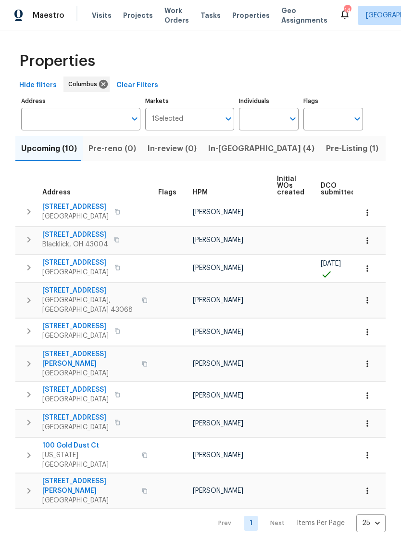
click at [221, 145] on span "In-[GEOGRAPHIC_DATA] (4)" at bounding box center [261, 148] width 106 height 13
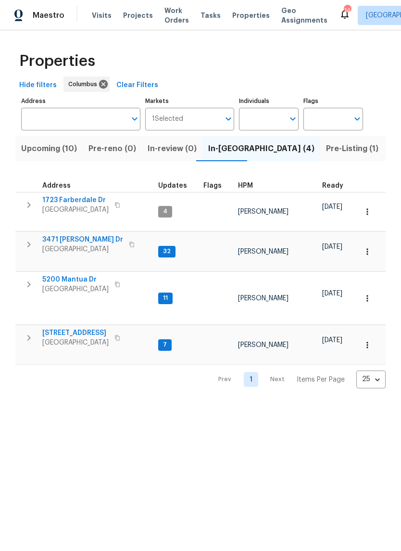
click at [27, 278] on icon "button" at bounding box center [29, 284] width 12 height 12
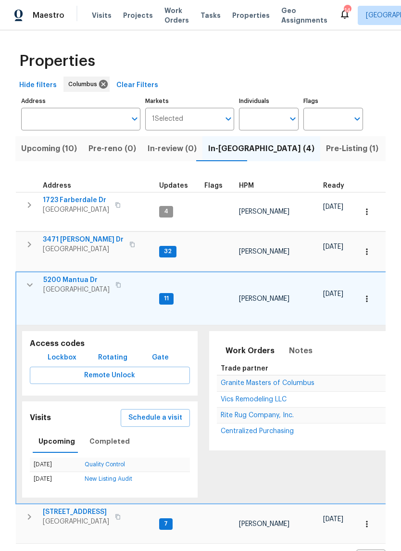
click at [26, 239] on icon "button" at bounding box center [30, 245] width 12 height 12
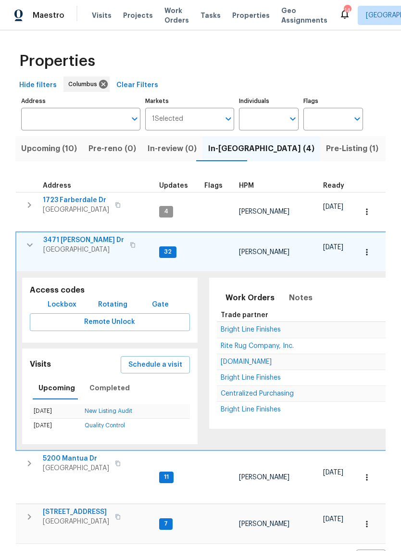
click at [27, 205] on icon "button" at bounding box center [30, 205] width 12 height 12
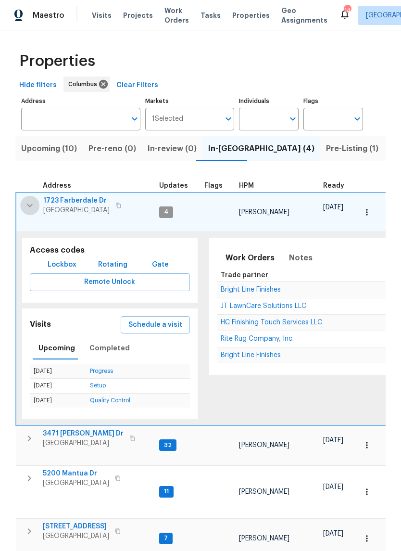
click at [27, 205] on icon "button" at bounding box center [30, 204] width 6 height 3
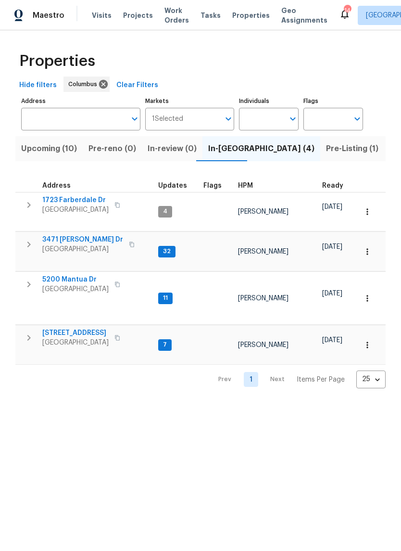
click at [25, 332] on icon "button" at bounding box center [29, 338] width 12 height 12
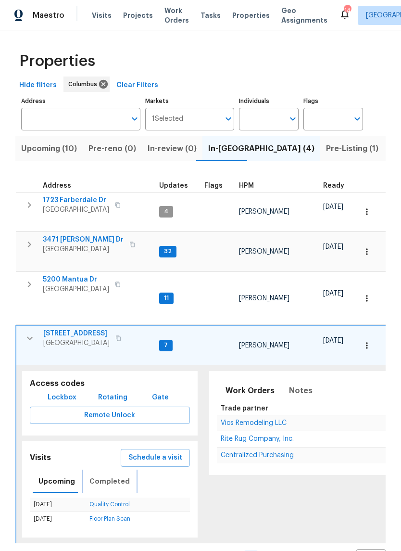
click at [99, 475] on span "Completed" at bounding box center [109, 481] width 40 height 12
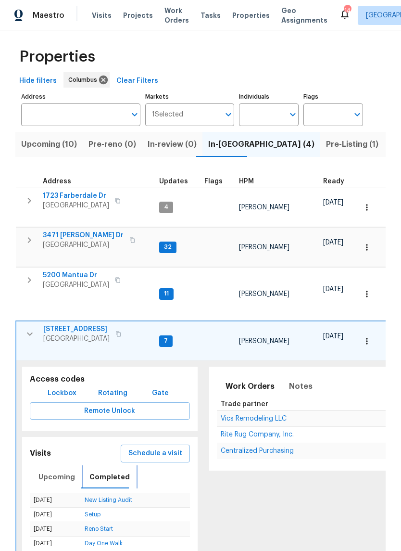
scroll to position [4, 0]
click at [26, 328] on icon "button" at bounding box center [30, 334] width 12 height 12
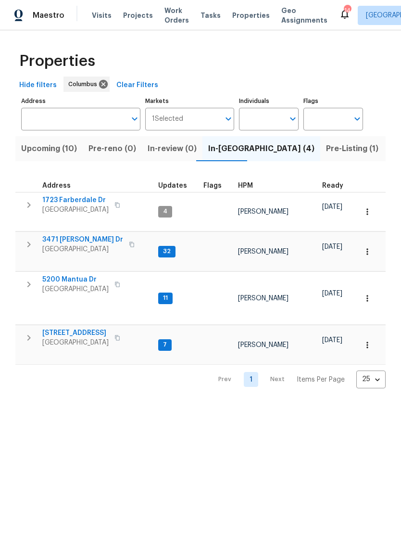
scroll to position [0, 0]
click at [326, 147] on span "Pre-Listing (1)" at bounding box center [352, 148] width 52 height 13
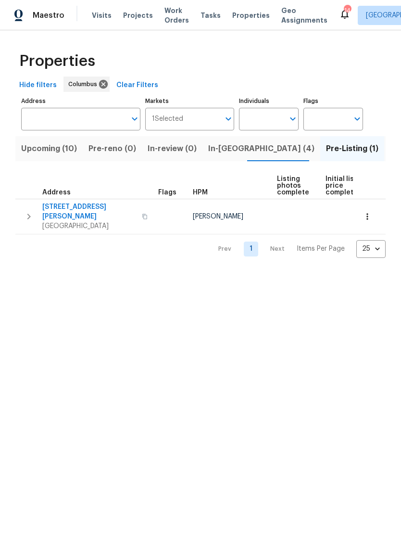
click at [23, 215] on icon "button" at bounding box center [29, 217] width 12 height 12
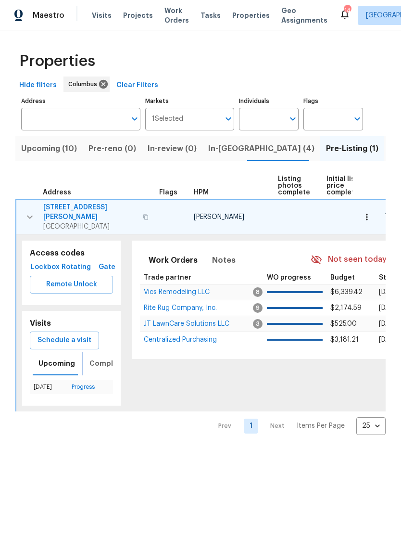
click at [96, 357] on span "Completed" at bounding box center [109, 363] width 40 height 12
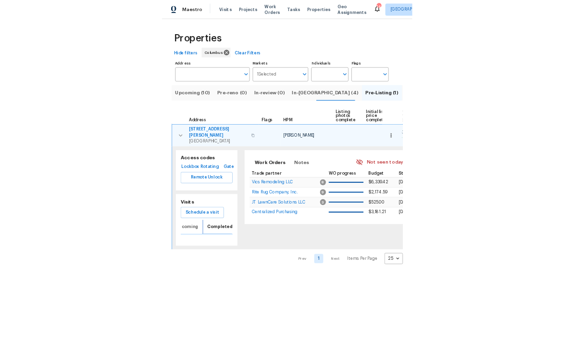
scroll to position [0, 17]
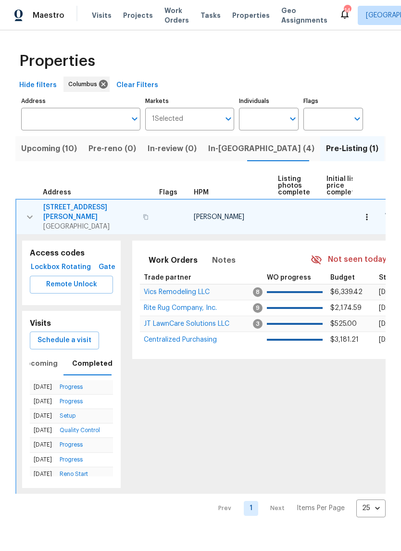
click at [69, 334] on span "Schedule a visit" at bounding box center [65, 340] width 54 height 12
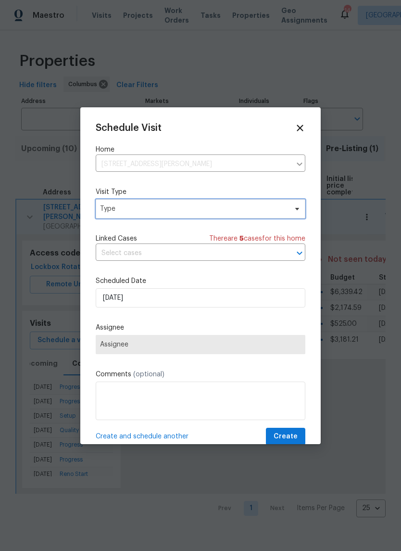
click at [108, 210] on span "Type" at bounding box center [193, 209] width 187 height 10
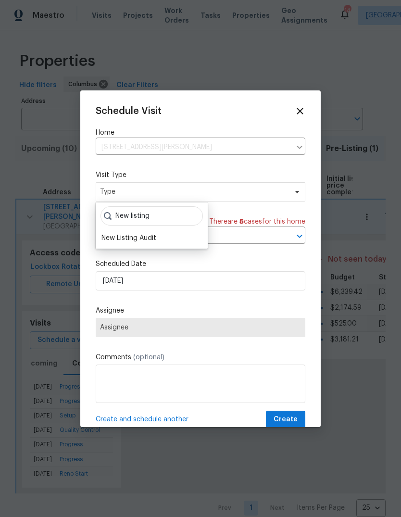
type input "New listing"
click at [123, 236] on div "New Listing Audit" at bounding box center [128, 238] width 55 height 10
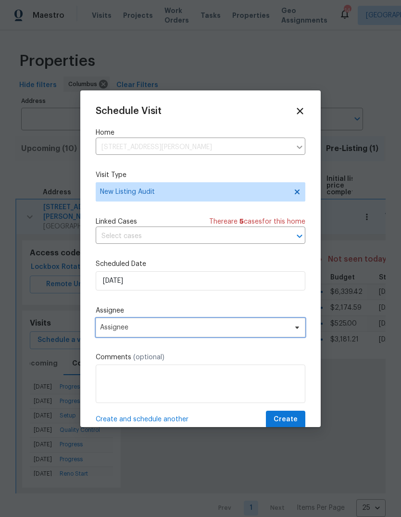
click at [112, 329] on span "Assignee" at bounding box center [194, 328] width 189 height 8
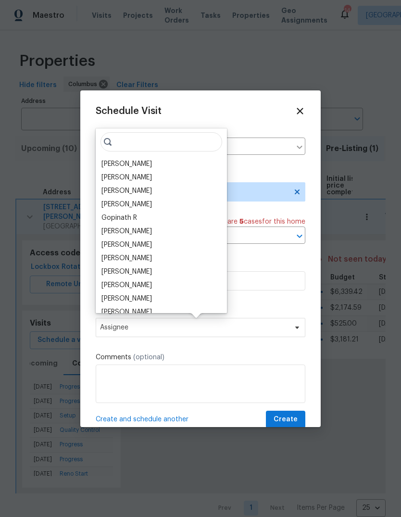
click at [112, 232] on div "[PERSON_NAME]" at bounding box center [126, 232] width 50 height 10
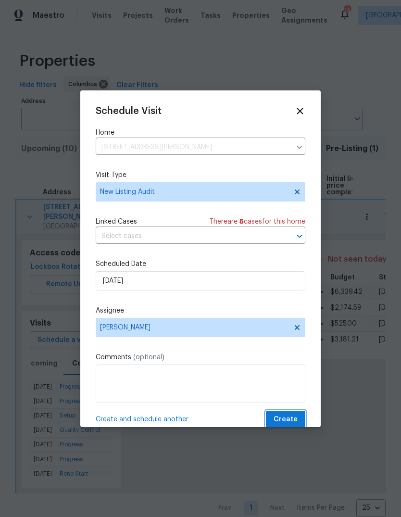
click at [283, 422] on span "Create" at bounding box center [286, 420] width 24 height 12
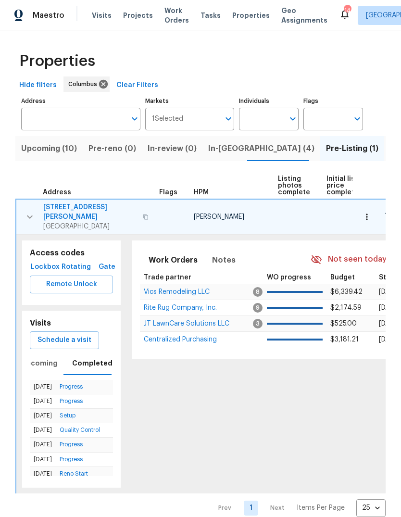
click at [94, 20] on span "Visits" at bounding box center [102, 16] width 20 height 10
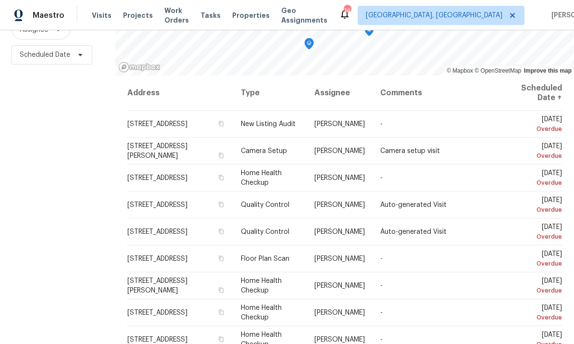
scroll to position [127, 0]
click at [0, 0] on icon at bounding box center [0, 0] width 0 height 0
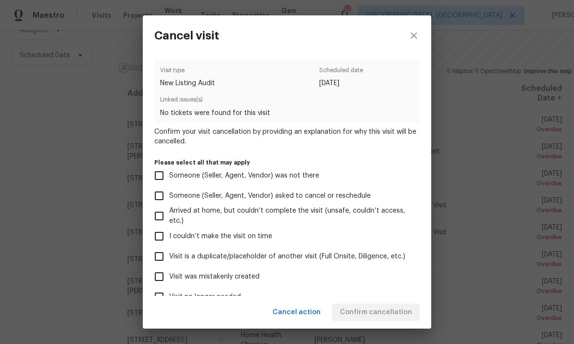
click at [155, 279] on input "Visit was mistakenly created" at bounding box center [159, 276] width 20 height 20
checkbox input "true"
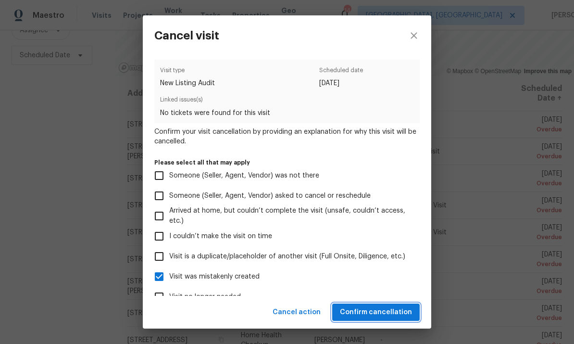
click at [393, 308] on span "Confirm cancellation" at bounding box center [376, 312] width 72 height 12
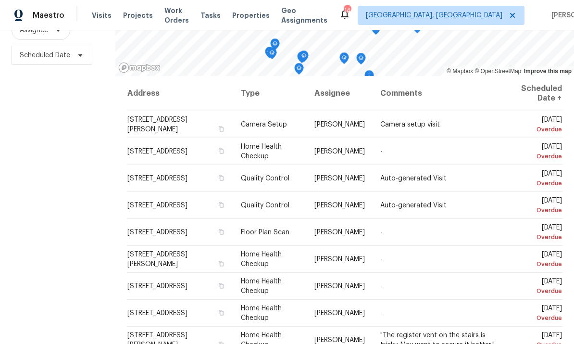
scroll to position [126, 0]
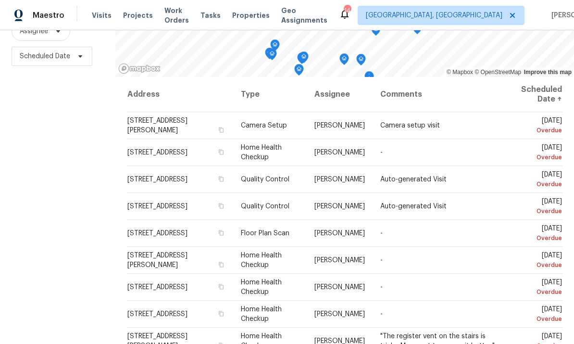
click at [0, 0] on icon at bounding box center [0, 0] width 0 height 0
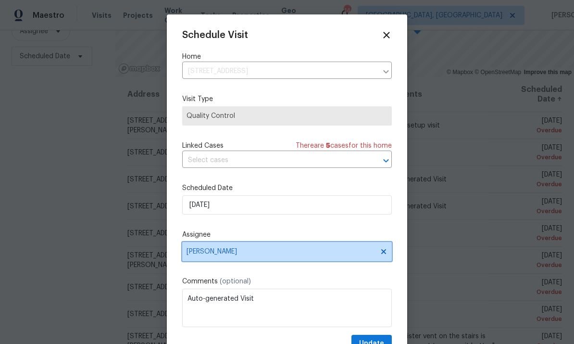
click at [203, 255] on span "[PERSON_NAME]" at bounding box center [281, 252] width 189 height 8
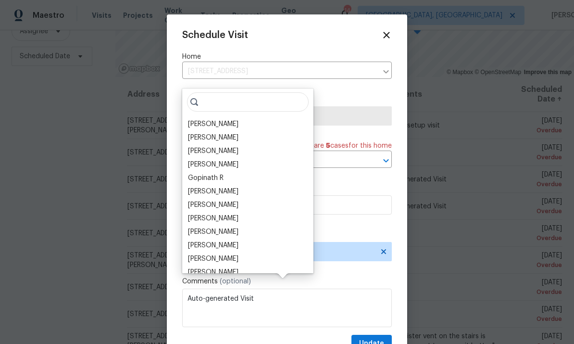
click at [197, 187] on div "[PERSON_NAME]" at bounding box center [213, 192] width 50 height 10
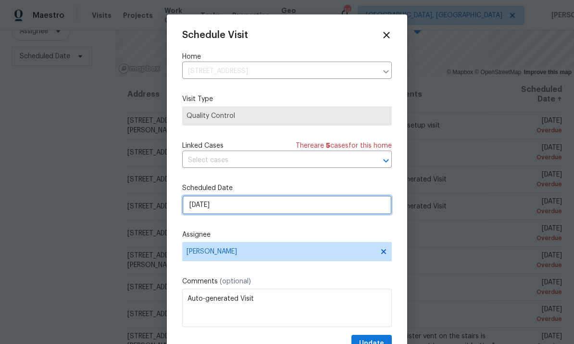
click at [198, 212] on input "[DATE]" at bounding box center [287, 204] width 210 height 19
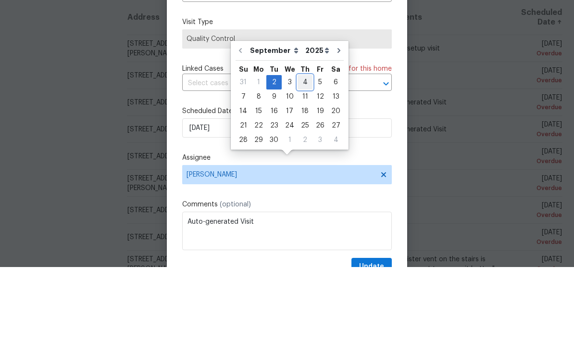
click at [302, 152] on div "4" at bounding box center [305, 158] width 15 height 13
type input "[DATE]"
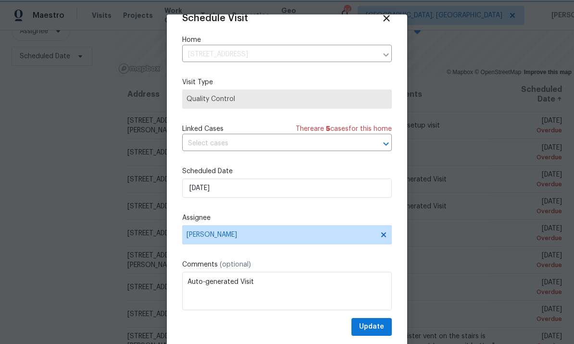
scroll to position [19, 0]
click at [369, 324] on span "Update" at bounding box center [371, 327] width 25 height 12
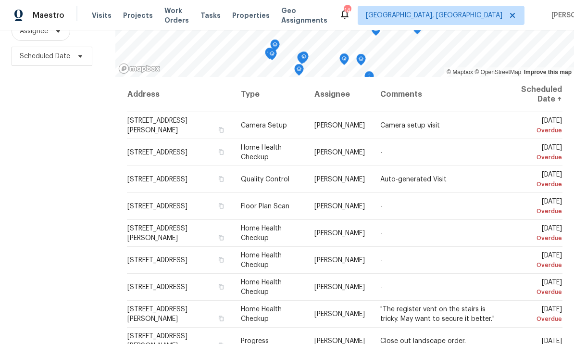
click at [0, 0] on icon at bounding box center [0, 0] width 0 height 0
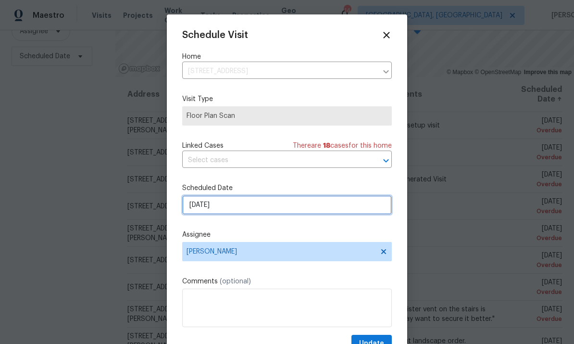
click at [203, 209] on input "[DATE]" at bounding box center [287, 204] width 210 height 19
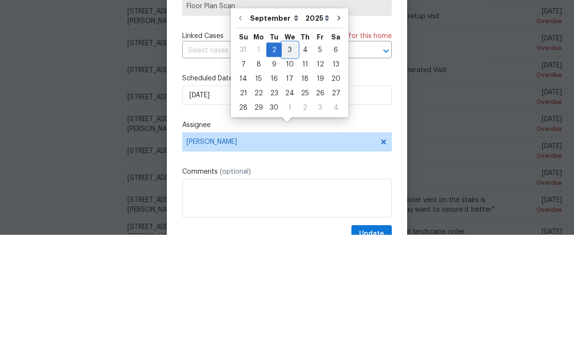
click at [288, 152] on div "3" at bounding box center [290, 158] width 16 height 13
type input "[DATE]"
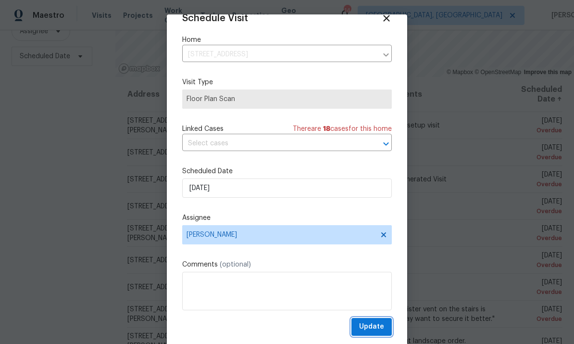
click at [376, 327] on span "Update" at bounding box center [371, 327] width 25 height 12
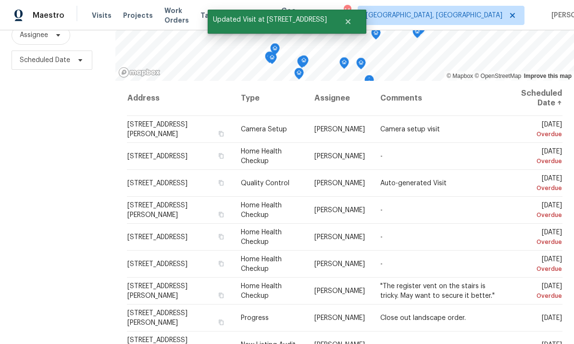
scroll to position [116, 0]
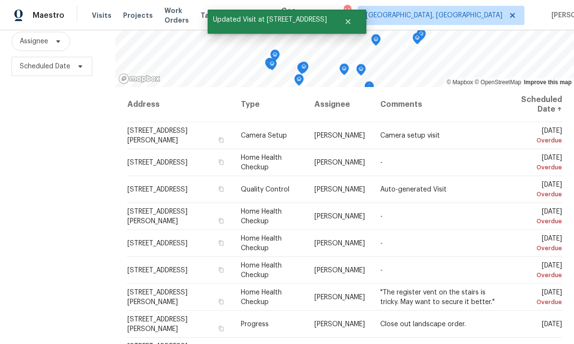
click at [0, 0] on span at bounding box center [0, 0] width 0 height 0
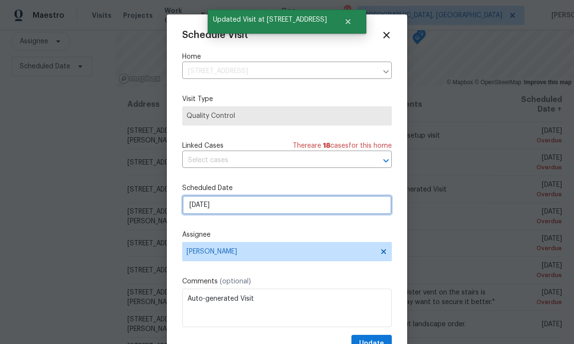
click at [194, 215] on input "[DATE]" at bounding box center [287, 204] width 210 height 19
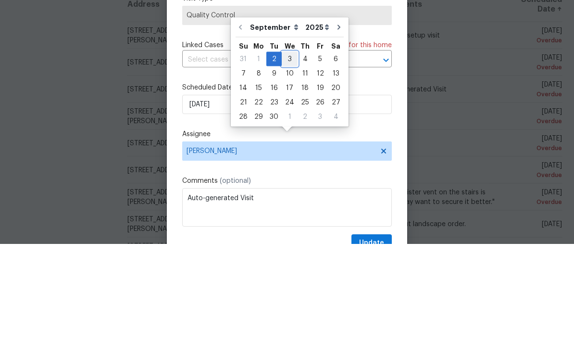
click at [288, 152] on div "3" at bounding box center [290, 158] width 16 height 13
type input "[DATE]"
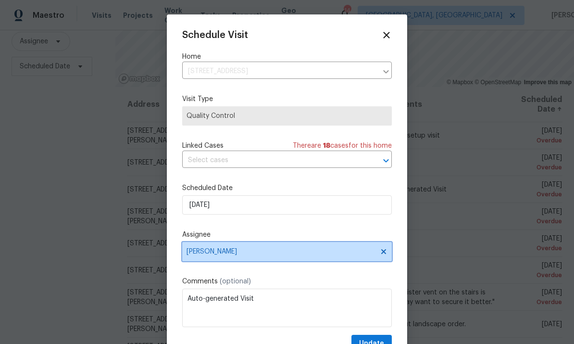
click at [212, 255] on span "[PERSON_NAME]" at bounding box center [281, 252] width 189 height 8
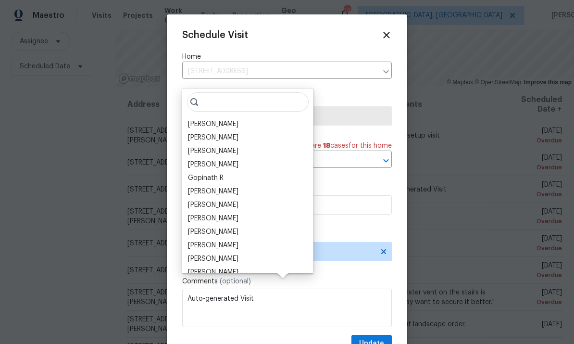
click at [197, 187] on div "[PERSON_NAME]" at bounding box center [213, 192] width 50 height 10
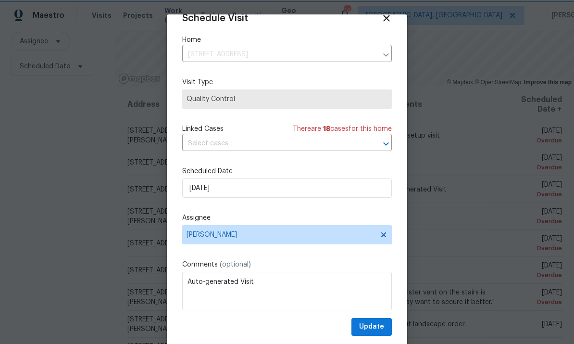
scroll to position [19, 0]
click at [371, 326] on span "Update" at bounding box center [371, 327] width 25 height 12
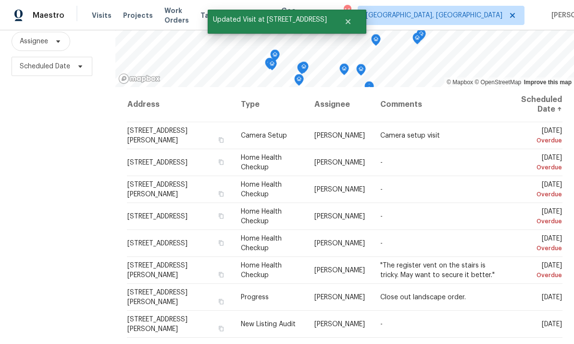
click at [70, 255] on div "Filters Reset ​ Type Assignee Scheduled Date" at bounding box center [57, 152] width 115 height 419
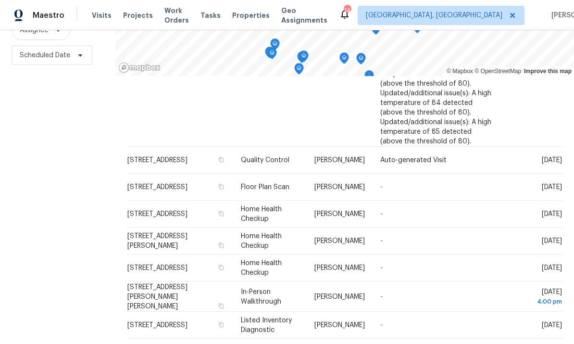
scroll to position [417, 0]
click at [0, 0] on icon at bounding box center [0, 0] width 0 height 0
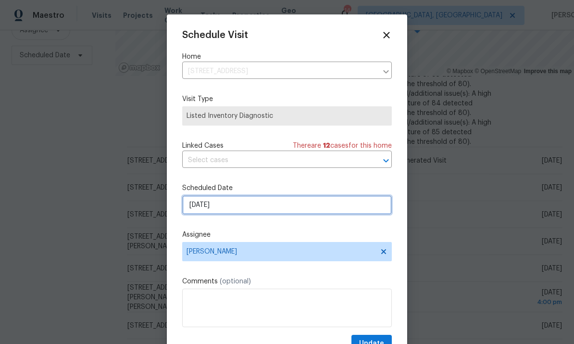
click at [195, 210] on input "[DATE]" at bounding box center [287, 204] width 210 height 19
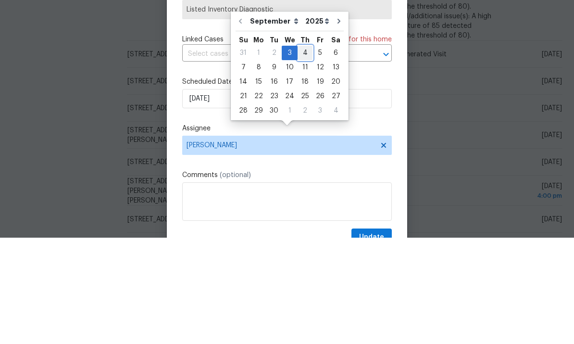
click at [299, 152] on div "4" at bounding box center [305, 158] width 15 height 13
type input "[DATE]"
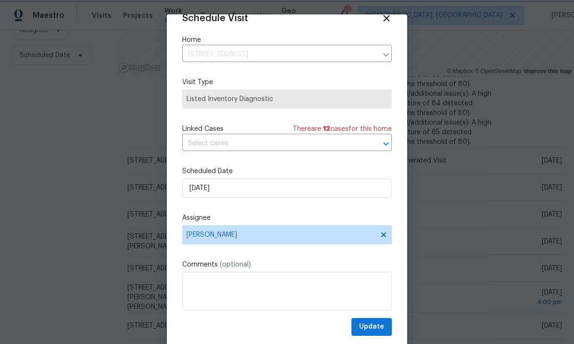
scroll to position [19, 0]
click at [370, 327] on span "Update" at bounding box center [371, 327] width 25 height 12
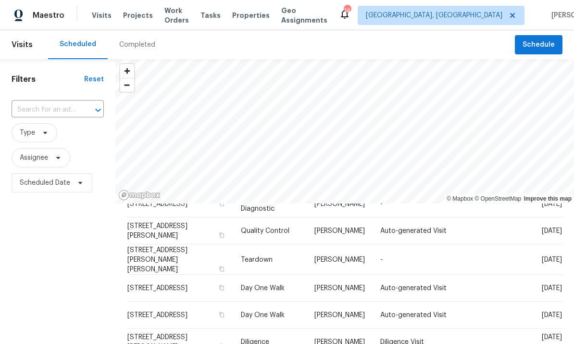
scroll to position [155, 0]
click at [0, 0] on span at bounding box center [0, 0] width 0 height 0
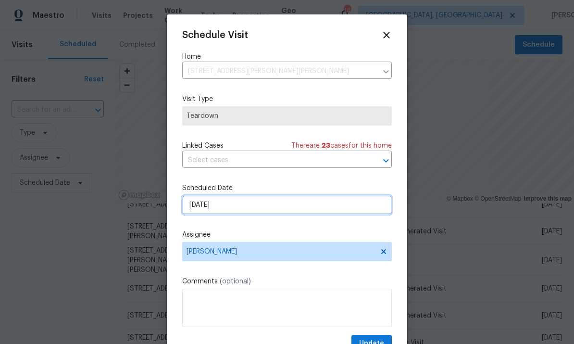
click at [199, 207] on input "9/7/2025" at bounding box center [287, 204] width 210 height 19
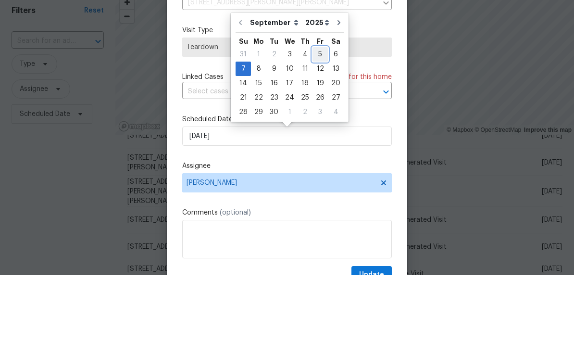
click at [315, 116] on div "5" at bounding box center [320, 122] width 15 height 13
type input "9/5/2025"
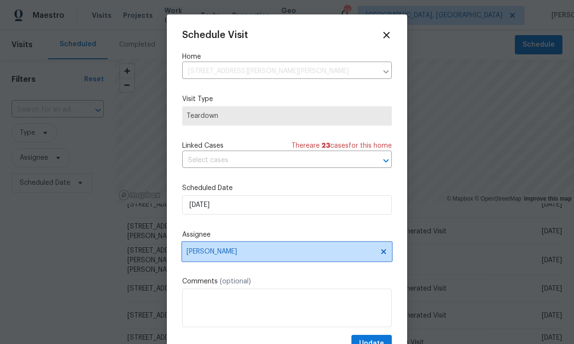
click at [213, 251] on span "[PERSON_NAME]" at bounding box center [281, 252] width 189 height 8
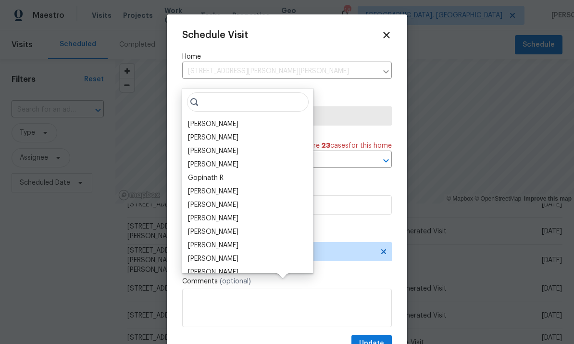
click at [201, 227] on div "[PERSON_NAME]" at bounding box center [213, 232] width 50 height 10
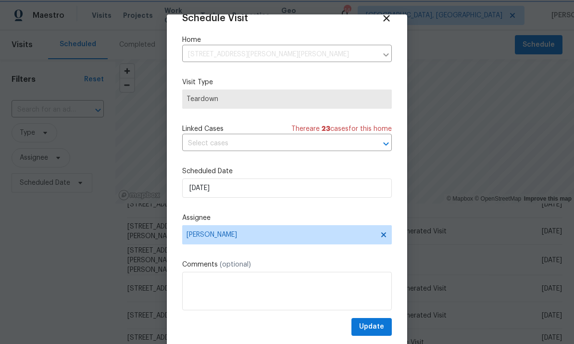
scroll to position [19, 0]
click at [368, 326] on span "Update" at bounding box center [371, 327] width 25 height 12
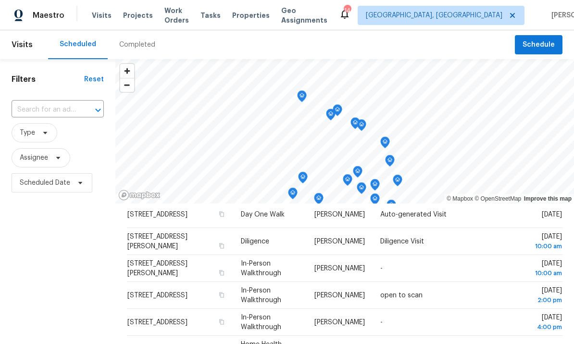
scroll to position [0, 0]
click at [254, 13] on span "Properties" at bounding box center [251, 16] width 38 height 10
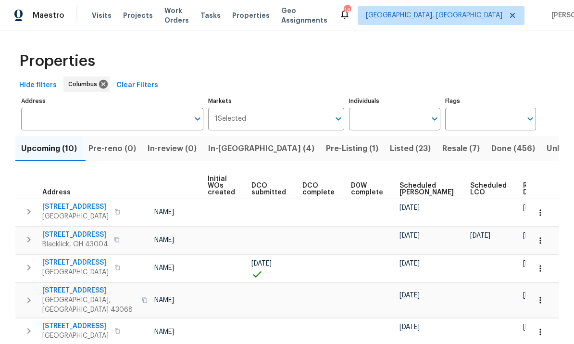
scroll to position [0, 69]
click at [401, 268] on icon "button" at bounding box center [541, 269] width 10 height 10
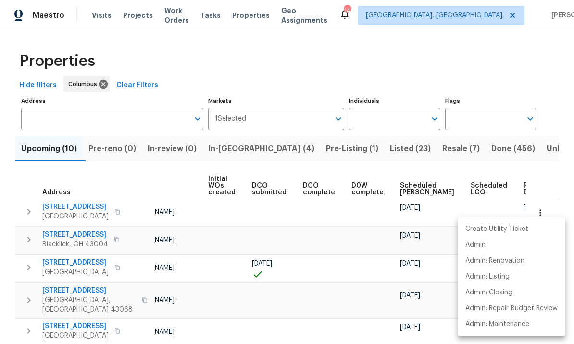
click at [177, 269] on div at bounding box center [287, 172] width 574 height 344
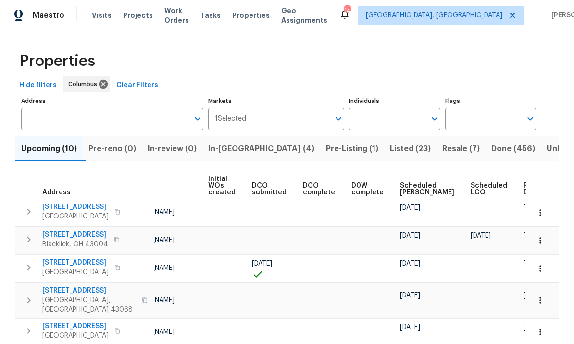
click at [142, 265] on span "[PERSON_NAME]" at bounding box center [149, 268] width 50 height 7
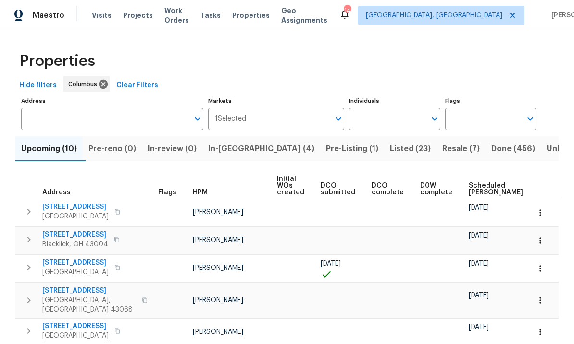
scroll to position [0, 0]
click at [28, 267] on icon "button" at bounding box center [29, 268] width 12 height 12
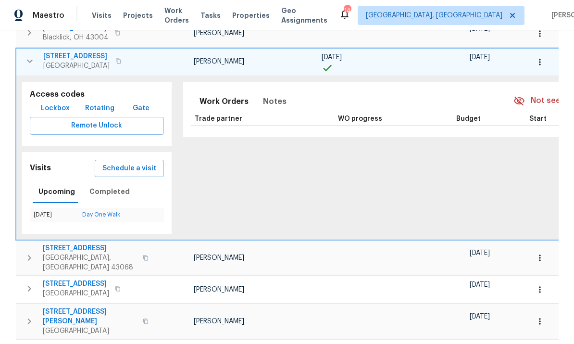
scroll to position [239, 0]
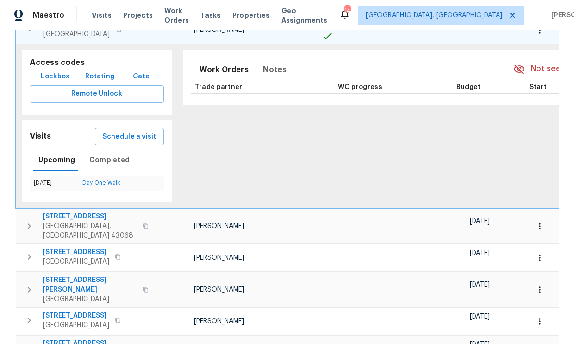
click at [110, 139] on span "Schedule a visit" at bounding box center [129, 137] width 54 height 12
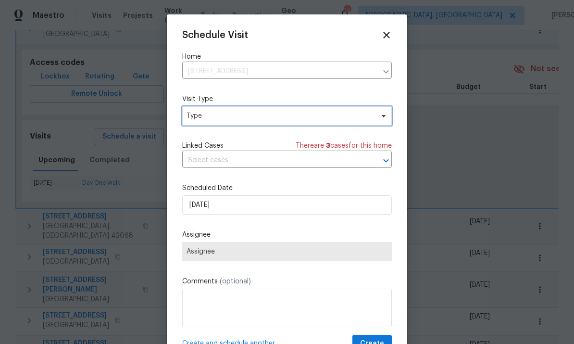
click at [222, 118] on span "Type" at bounding box center [280, 116] width 187 height 10
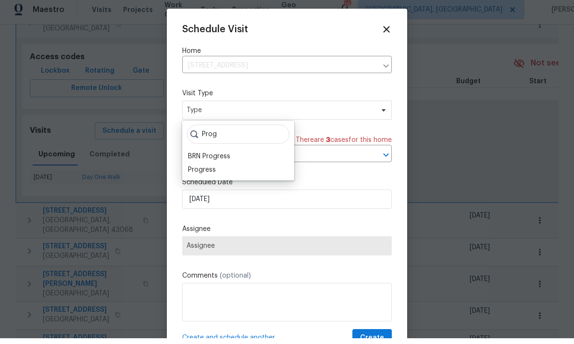
scroll to position [6, 0]
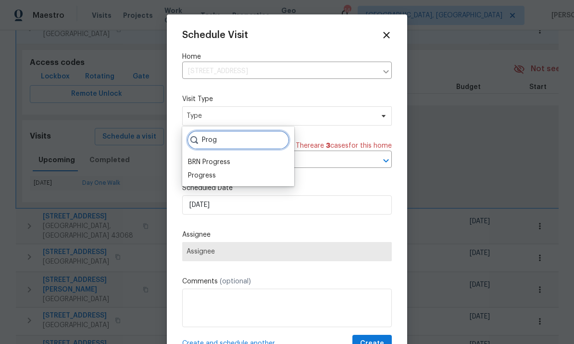
type input "Prog"
click at [200, 171] on div "Progress" at bounding box center [202, 176] width 28 height 10
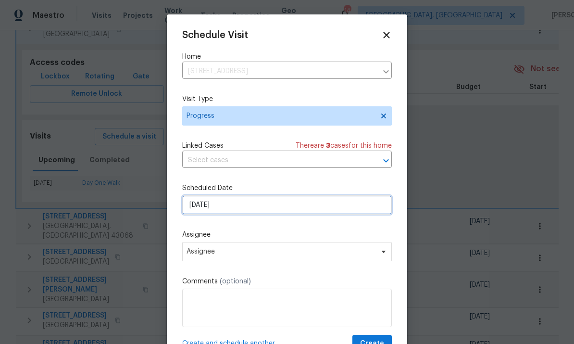
click at [197, 209] on input "[DATE]" at bounding box center [287, 204] width 210 height 19
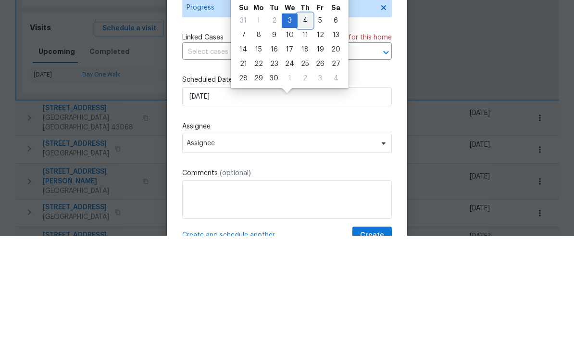
click at [303, 122] on div "4" at bounding box center [305, 128] width 15 height 13
type input "[DATE]"
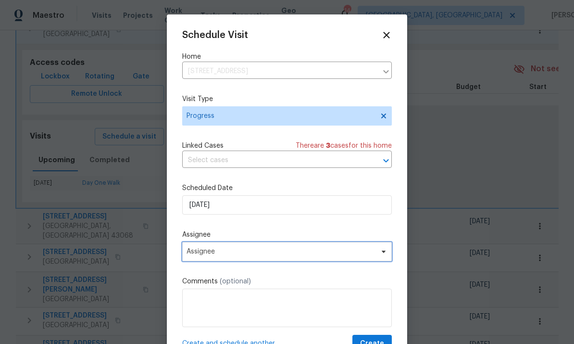
click at [205, 255] on span "Assignee" at bounding box center [281, 252] width 189 height 8
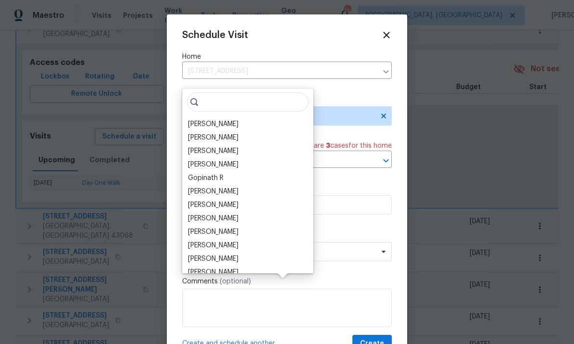
click at [197, 187] on div "[PERSON_NAME]" at bounding box center [213, 192] width 50 height 10
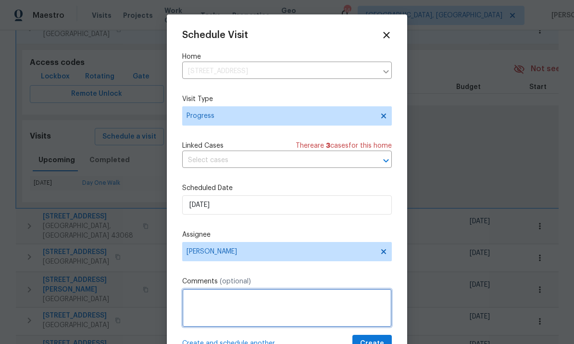
click at [215, 303] on textarea at bounding box center [287, 308] width 210 height 38
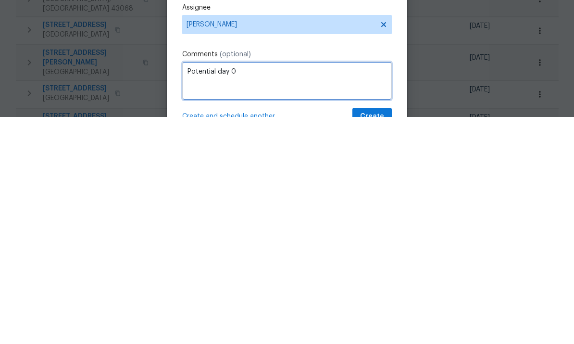
type textarea "Potential day 0"
click at [318, 47] on div "Schedule Visit Home 3972 Bannen Trail Dr, Canal Winchester, OH 43110 ​ Visit Ty…" at bounding box center [287, 191] width 210 height 323
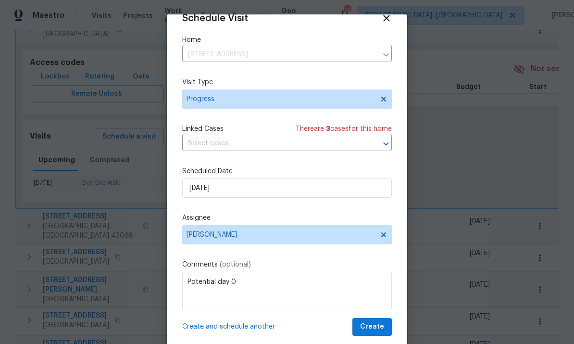
scroll to position [19, 0]
click at [369, 326] on span "Create" at bounding box center [372, 327] width 24 height 12
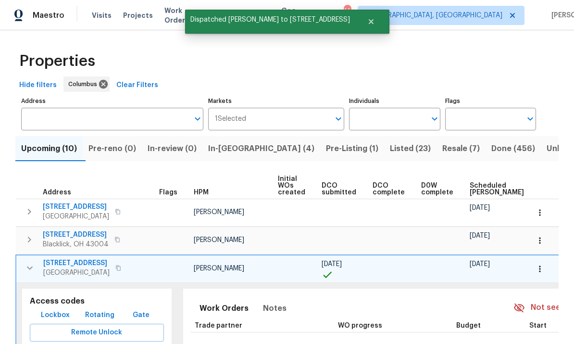
scroll to position [0, 0]
click at [30, 262] on icon "button" at bounding box center [30, 268] width 12 height 12
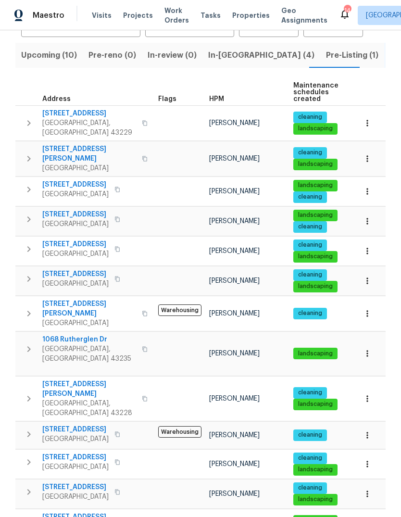
scroll to position [91, 0]
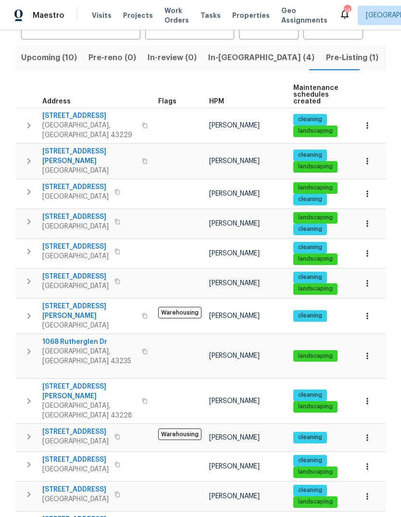
click at [30, 276] on icon "button" at bounding box center [29, 282] width 12 height 12
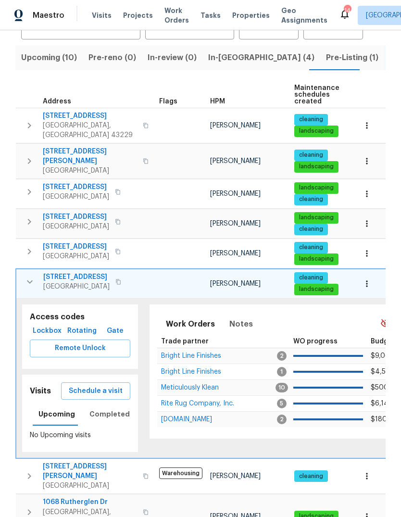
click at [84, 385] on span "Schedule a visit" at bounding box center [96, 391] width 54 height 12
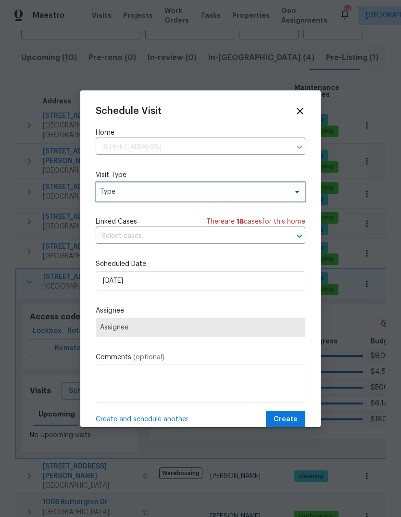
click at [117, 192] on span "Type" at bounding box center [193, 192] width 187 height 10
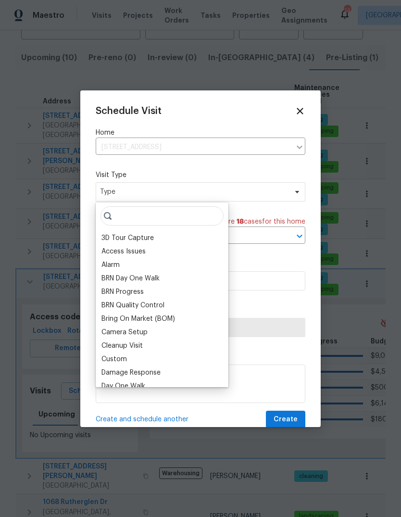
type input "P"
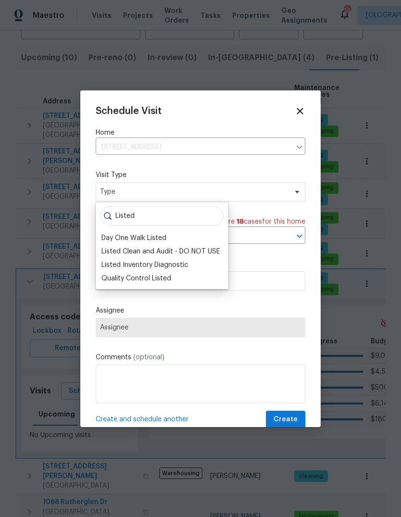
type input "Listed"
click at [117, 263] on div "Listed Inventory Diagnostic" at bounding box center [144, 265] width 87 height 10
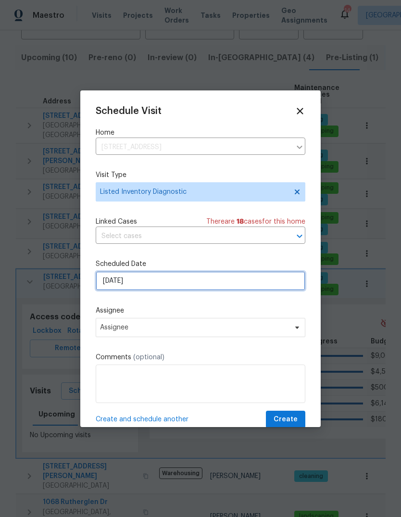
click at [112, 281] on input "[DATE]" at bounding box center [201, 280] width 210 height 19
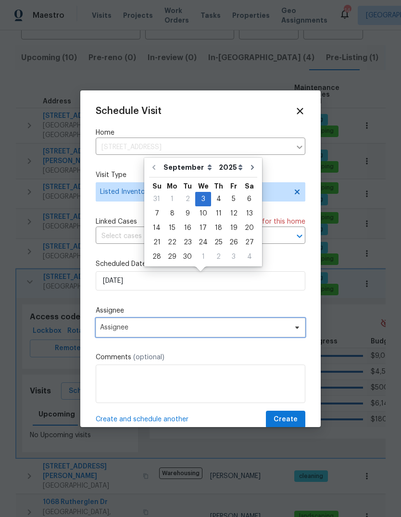
click at [109, 325] on span "Assignee" at bounding box center [201, 327] width 210 height 19
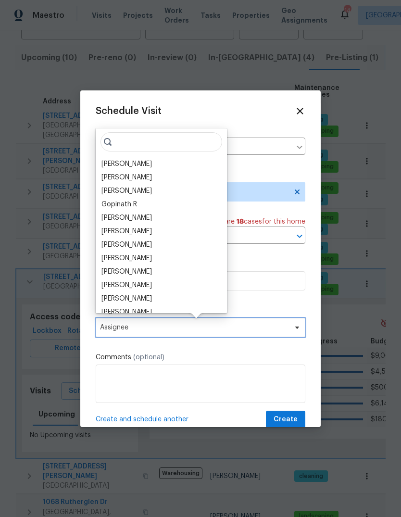
click at [112, 326] on span "Assignee" at bounding box center [194, 328] width 189 height 8
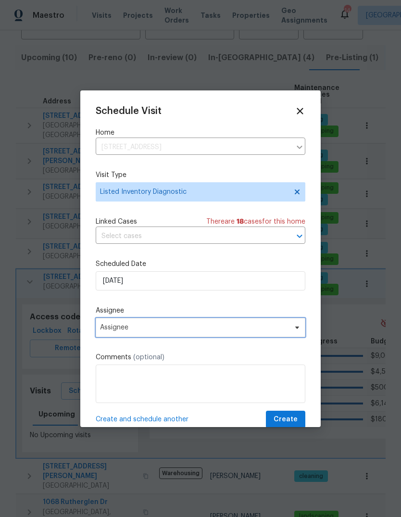
click at [109, 330] on span "Assignee" at bounding box center [194, 328] width 189 height 8
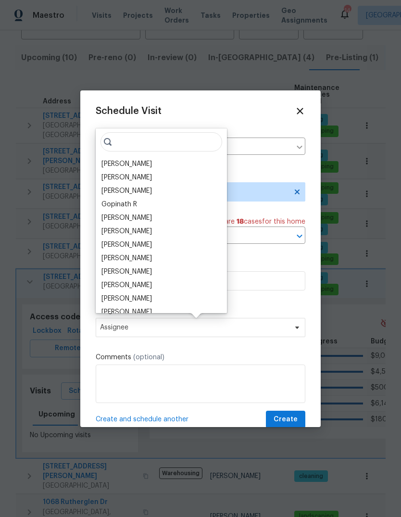
click at [116, 219] on div "[PERSON_NAME]" at bounding box center [126, 218] width 50 height 10
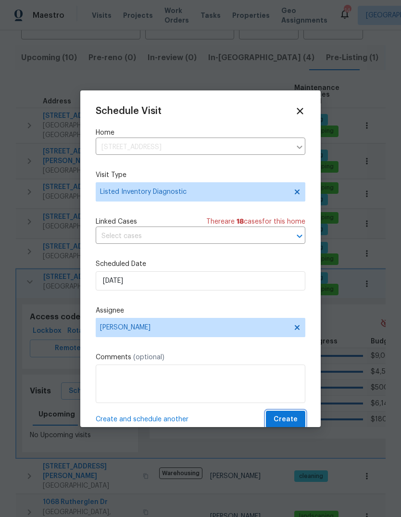
click at [295, 421] on span "Create" at bounding box center [286, 420] width 24 height 12
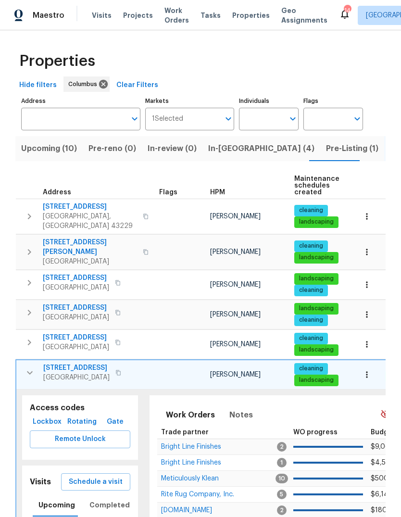
scroll to position [0, 0]
click at [30, 367] on icon "button" at bounding box center [30, 373] width 12 height 12
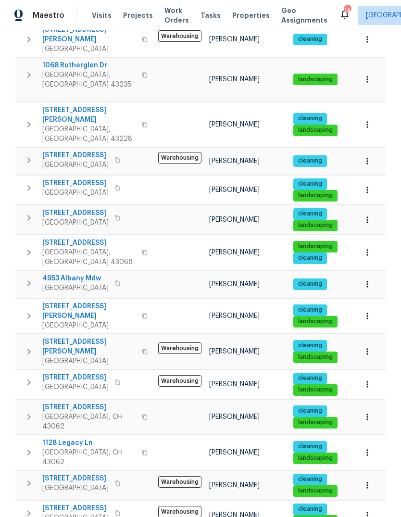
scroll to position [367, 0]
